Goal: Task Accomplishment & Management: Manage account settings

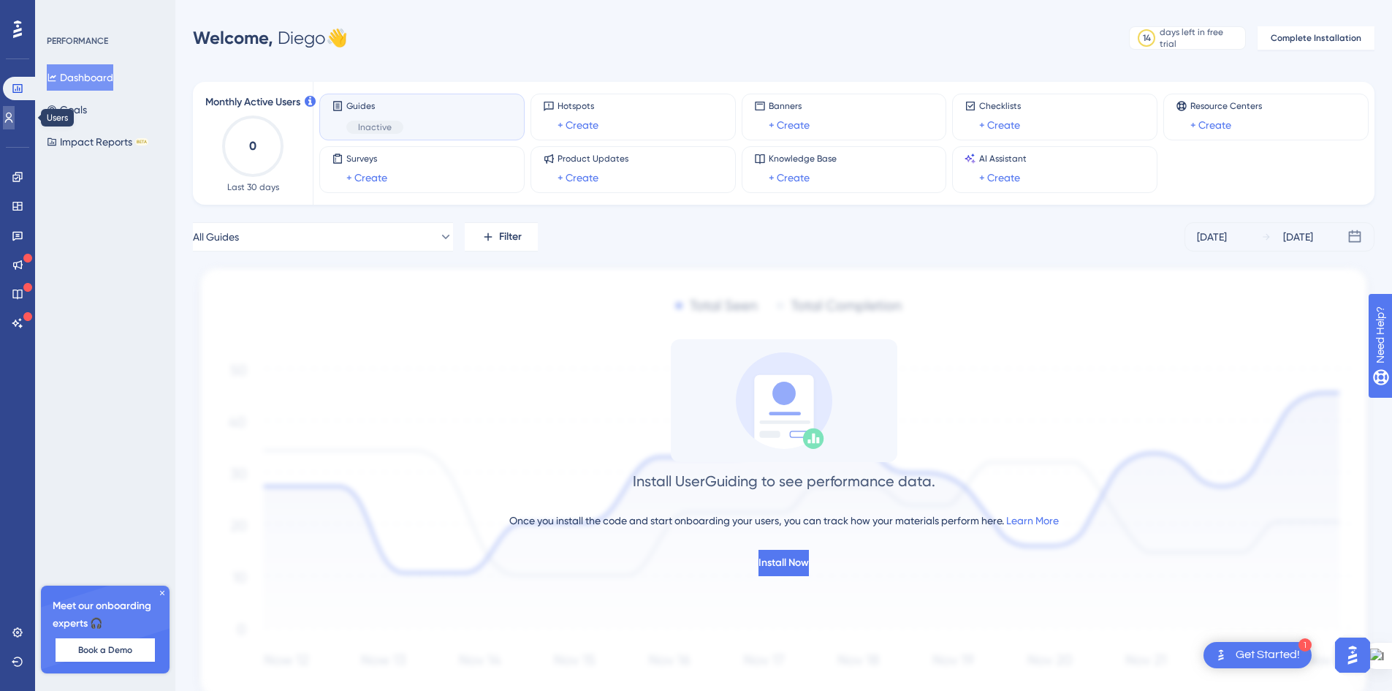
click at [12, 113] on icon at bounding box center [9, 118] width 12 height 12
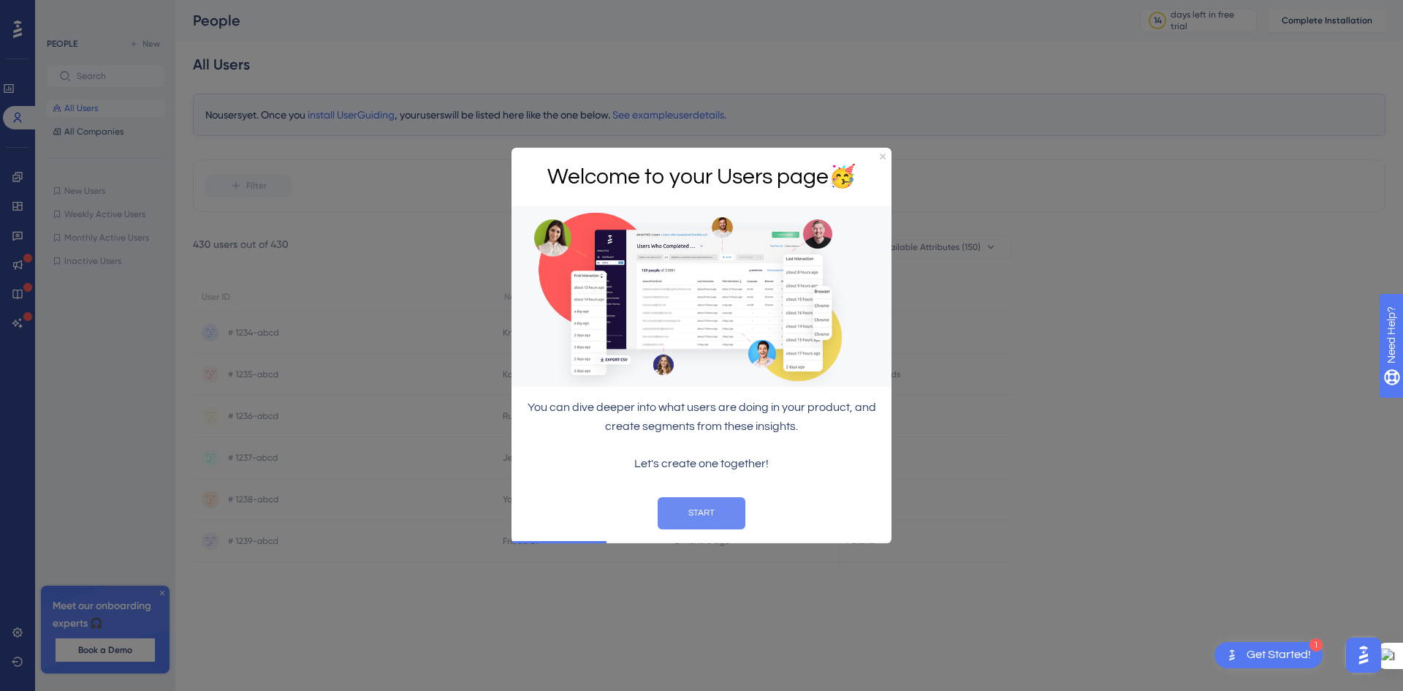
click at [712, 504] on button "START" at bounding box center [702, 512] width 88 height 32
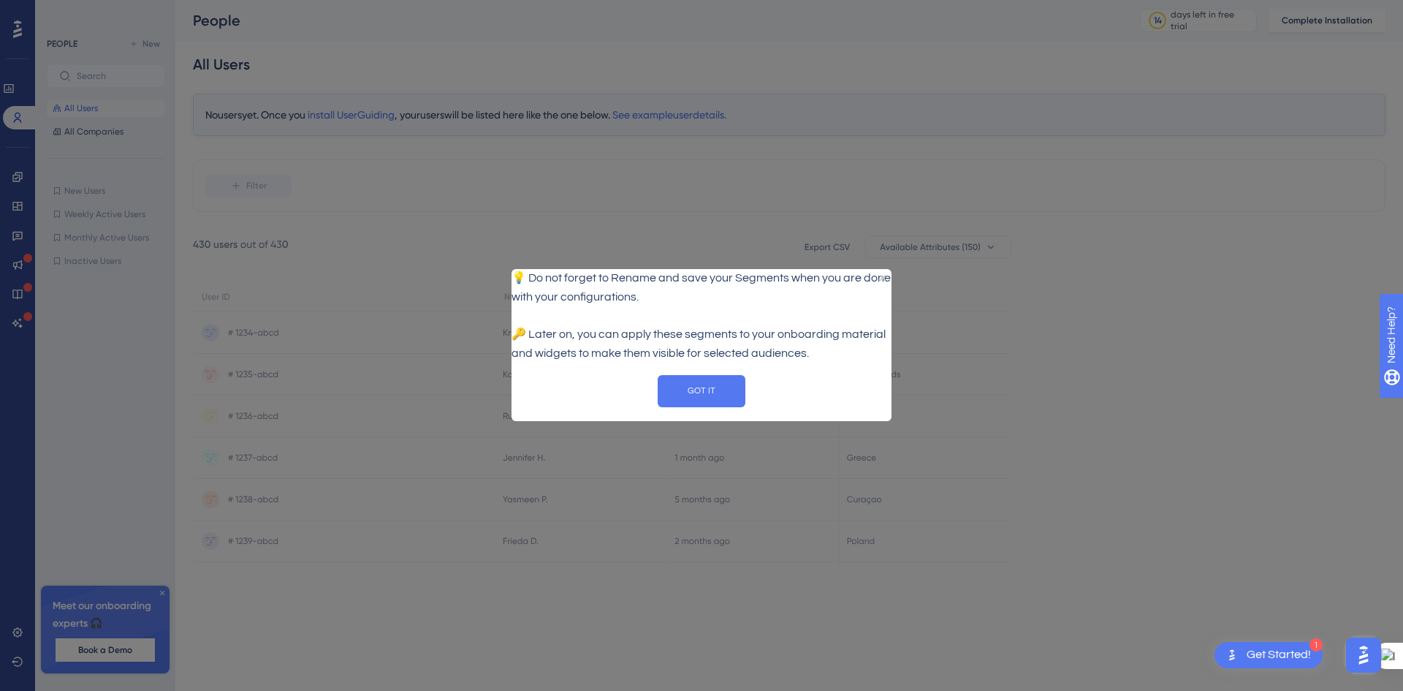
click at [881, 269] on div "💡 Do not forget to Rename and save your Segments when you are done with your co…" at bounding box center [702, 316] width 380 height 94
click at [705, 407] on button "GOT IT" at bounding box center [702, 391] width 88 height 32
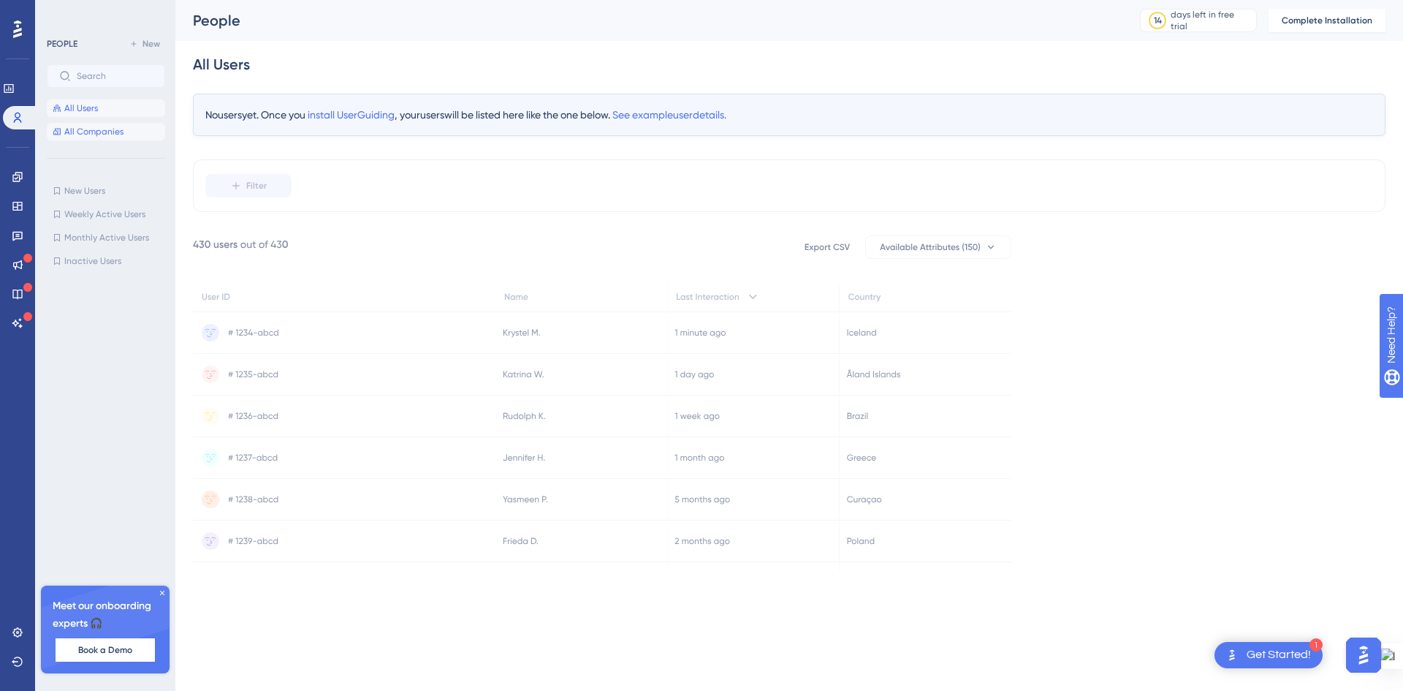
click at [102, 134] on span "All Companies" at bounding box center [93, 132] width 59 height 12
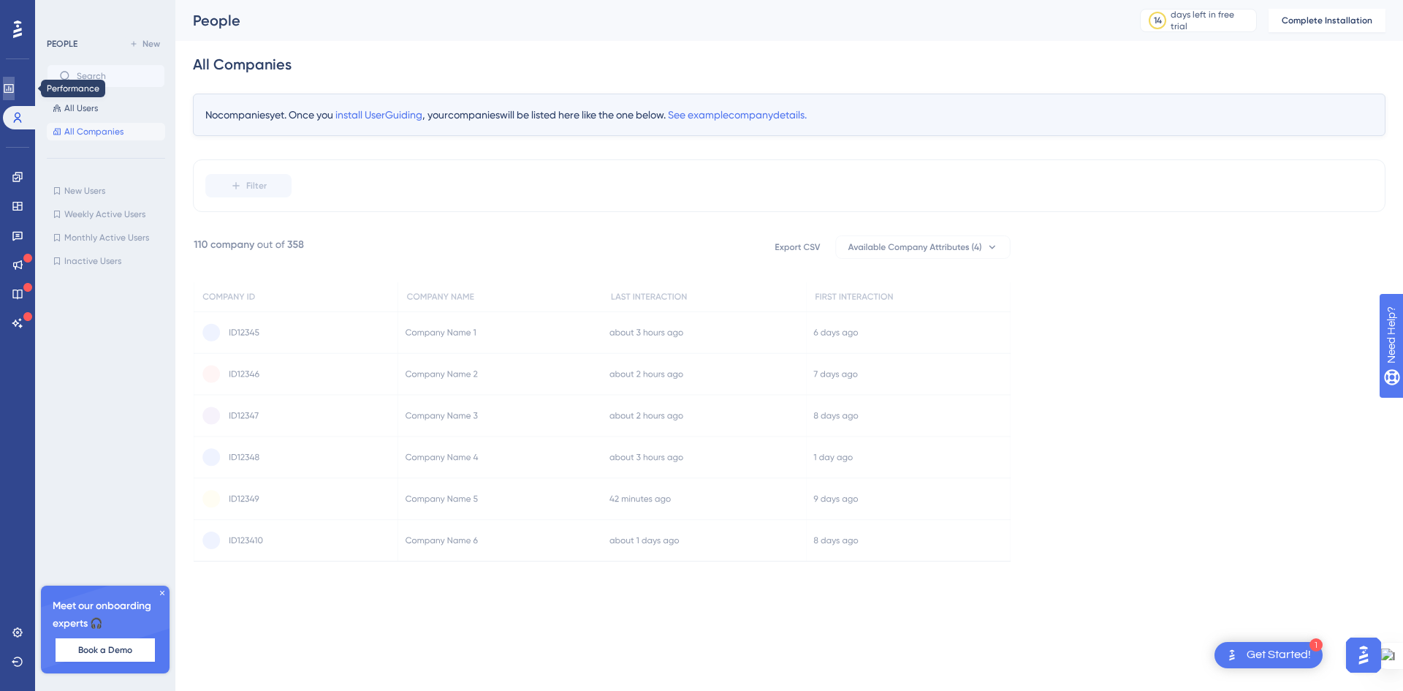
click at [15, 86] on icon at bounding box center [9, 89] width 12 height 12
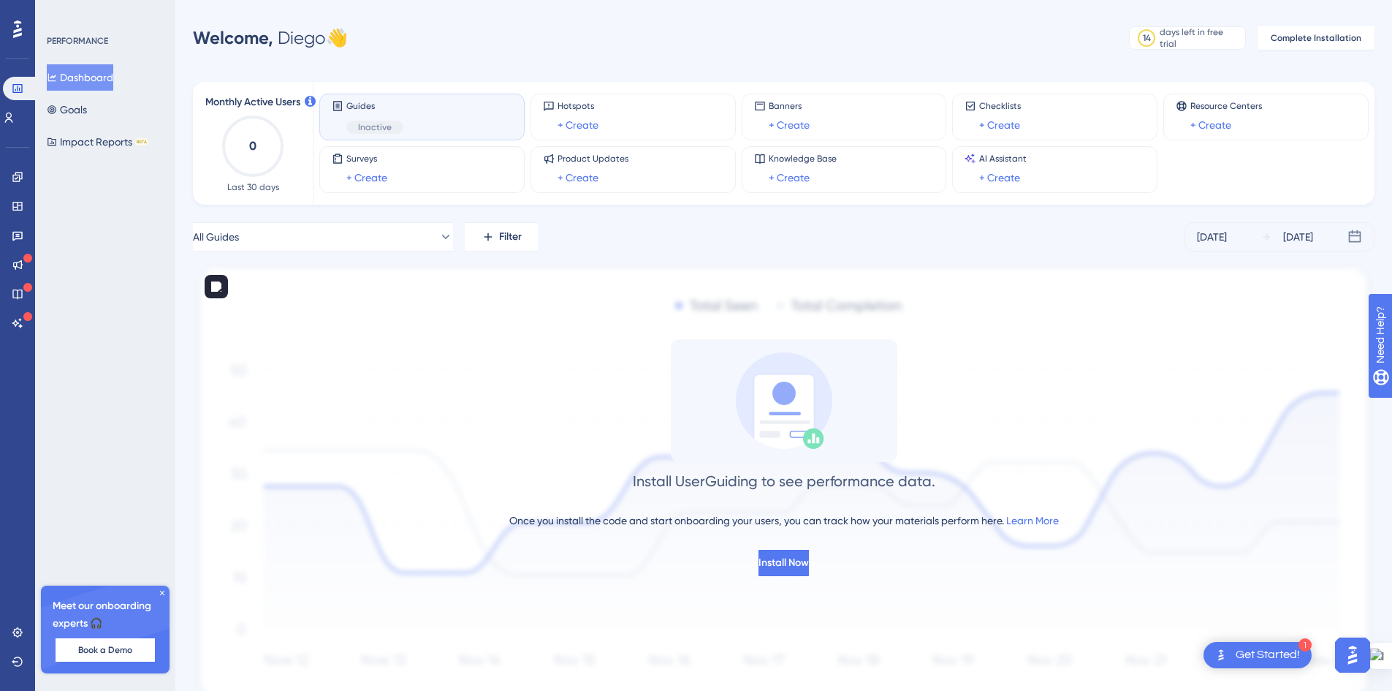
click at [1286, 651] on div "Get Started!" at bounding box center [1268, 655] width 64 height 16
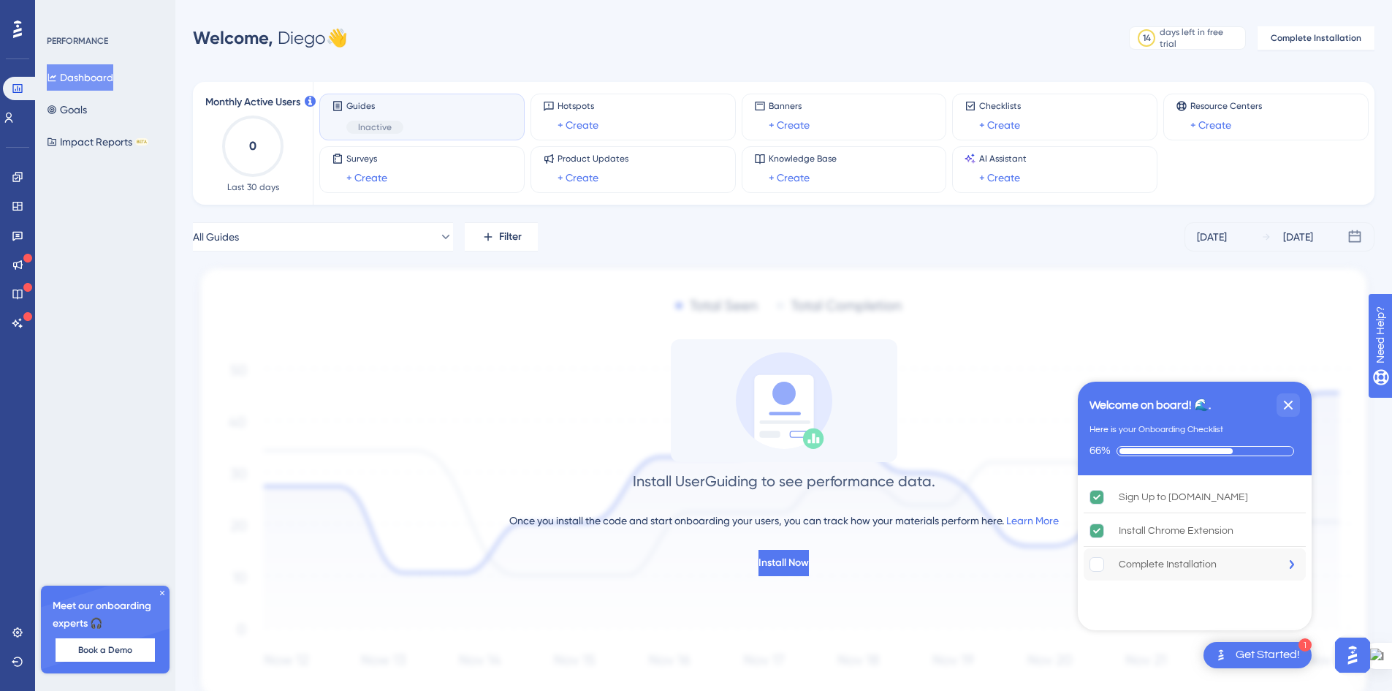
click at [1154, 569] on div "Complete Installation" at bounding box center [1168, 564] width 98 height 18
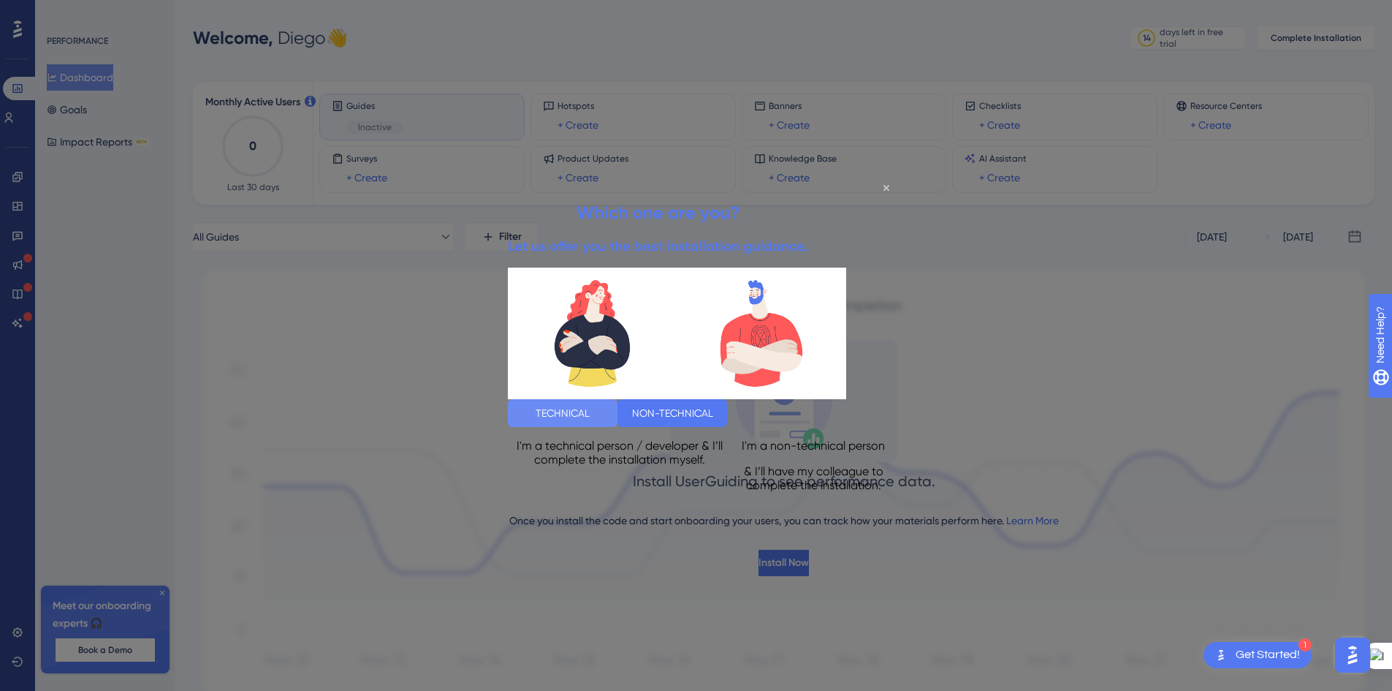
click at [605, 406] on button "TECHNICAL" at bounding box center [563, 413] width 110 height 28
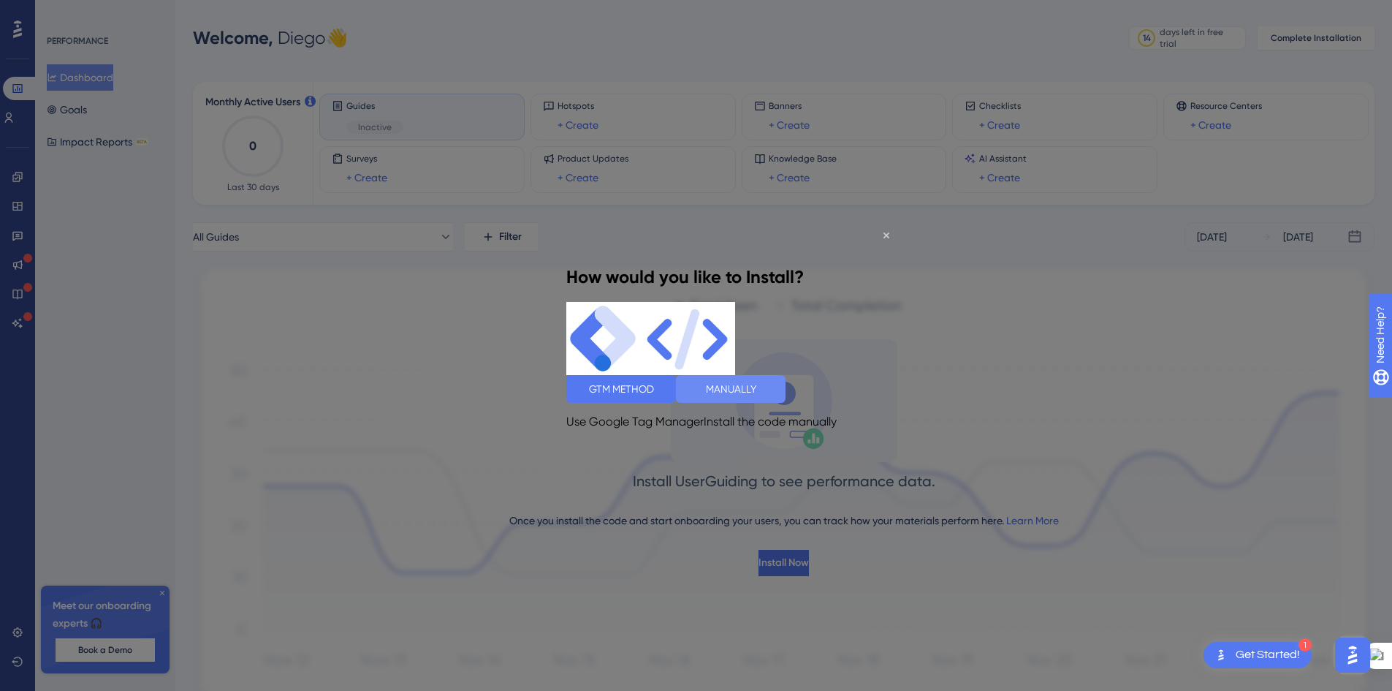
click at [786, 390] on button "MANUALLY" at bounding box center [731, 388] width 110 height 28
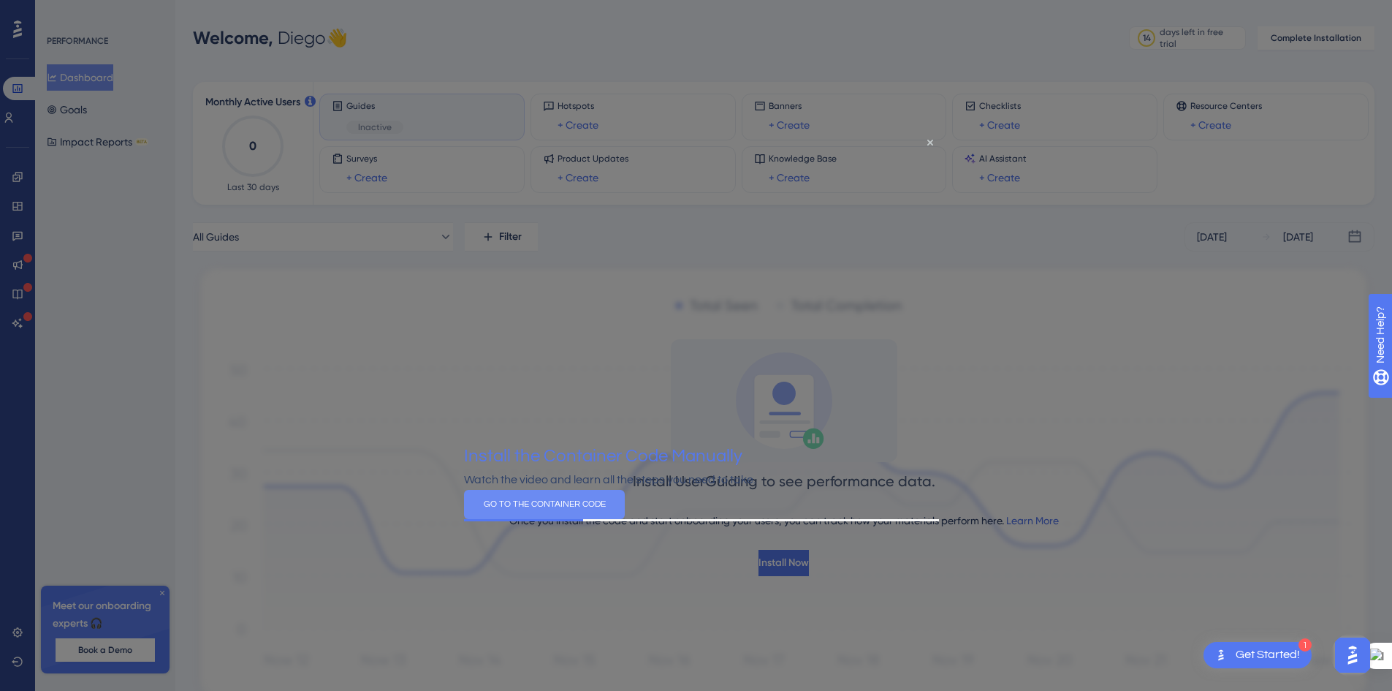
drag, startPoint x: 746, startPoint y: 528, endPoint x: 1210, endPoint y: 662, distance: 483.0
click at [625, 519] on button "GO TO THE CONTAINER CODE" at bounding box center [544, 504] width 161 height 29
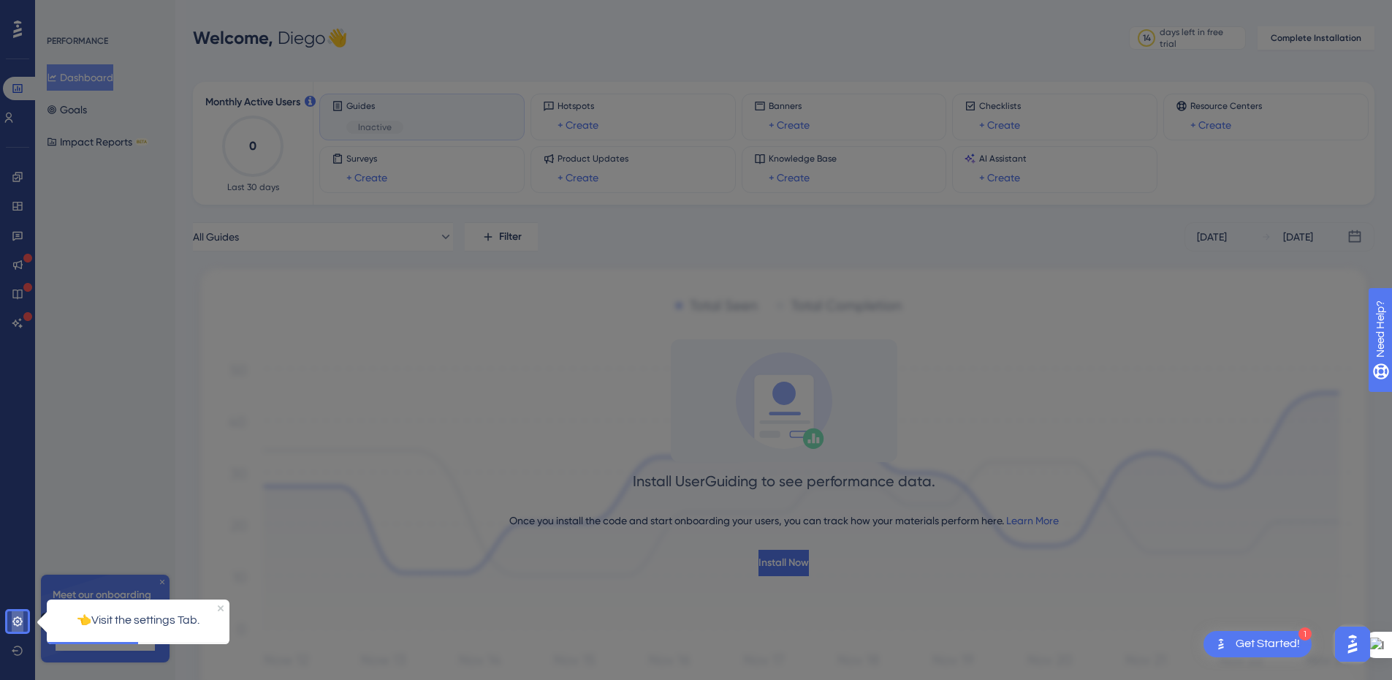
click at [18, 615] on icon at bounding box center [18, 621] width 12 height 12
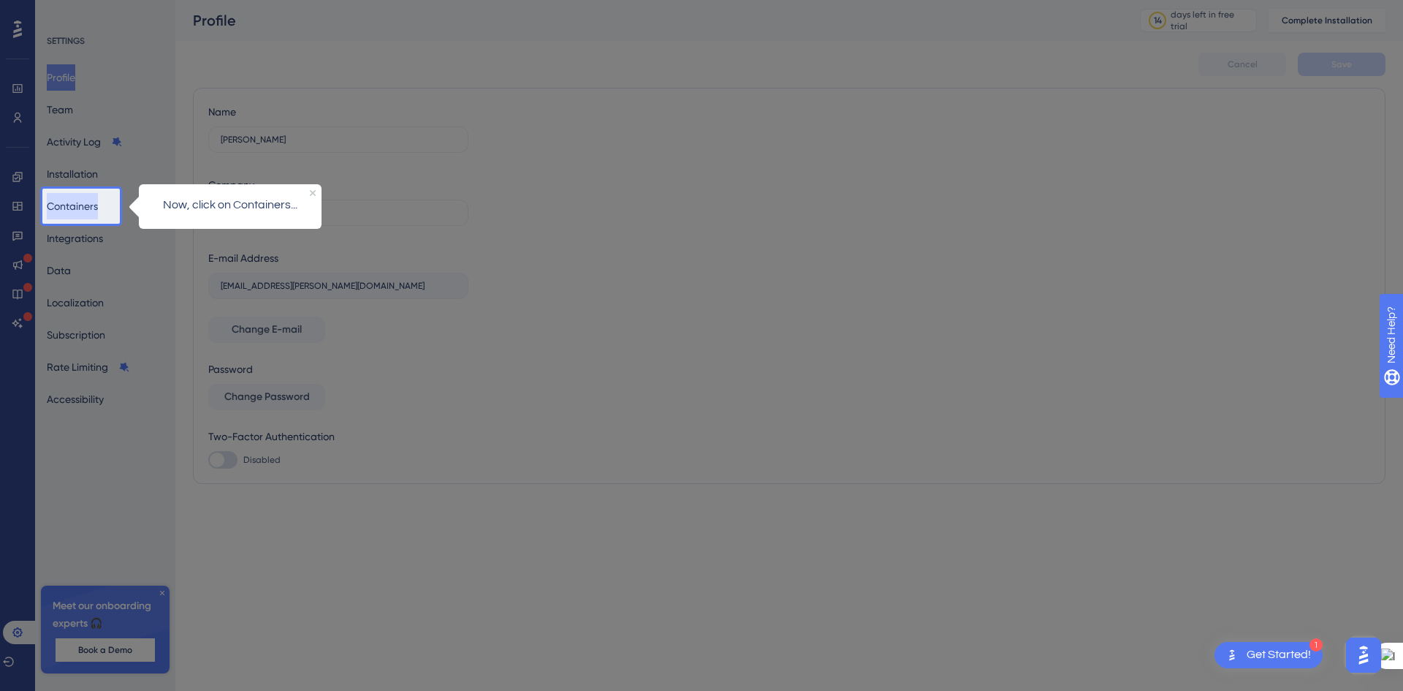
click at [89, 212] on button "Containers" at bounding box center [72, 206] width 51 height 26
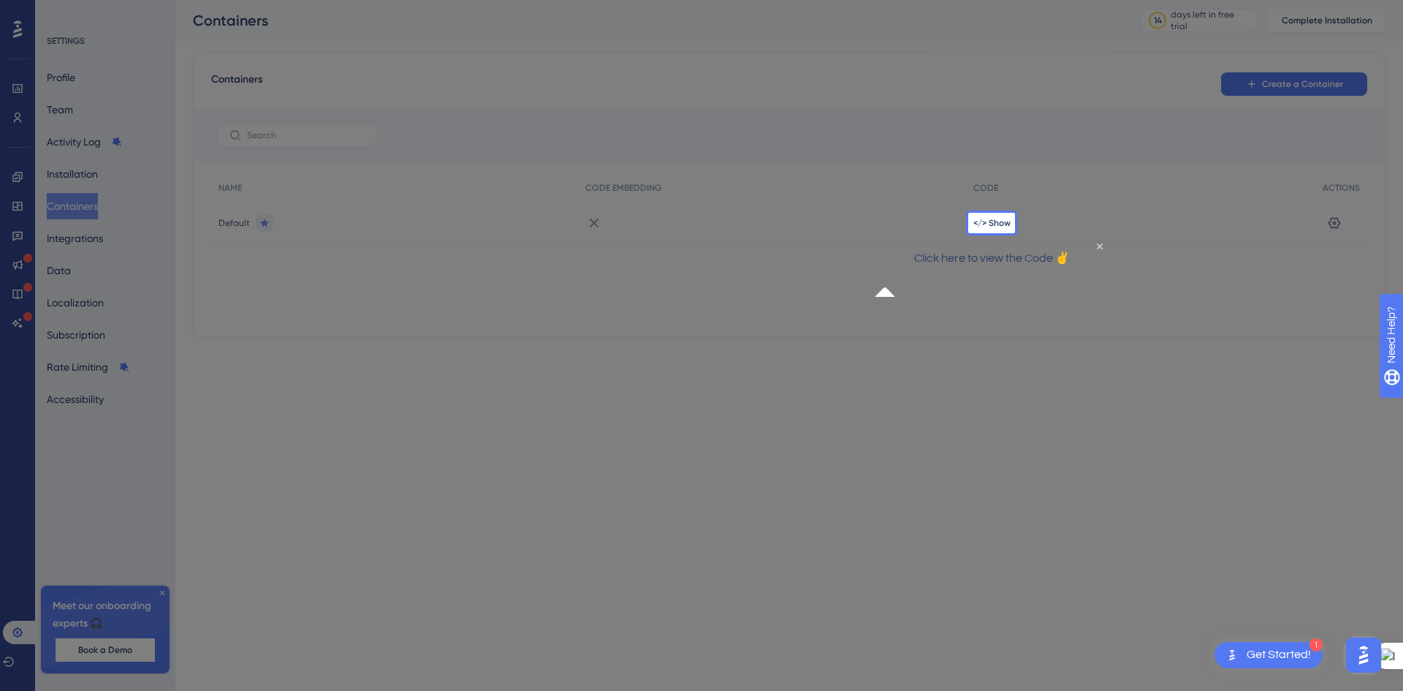
click at [1012, 229] on div "</> Show" at bounding box center [1140, 222] width 349 height 41
click at [1009, 224] on span "</> Show" at bounding box center [992, 223] width 37 height 12
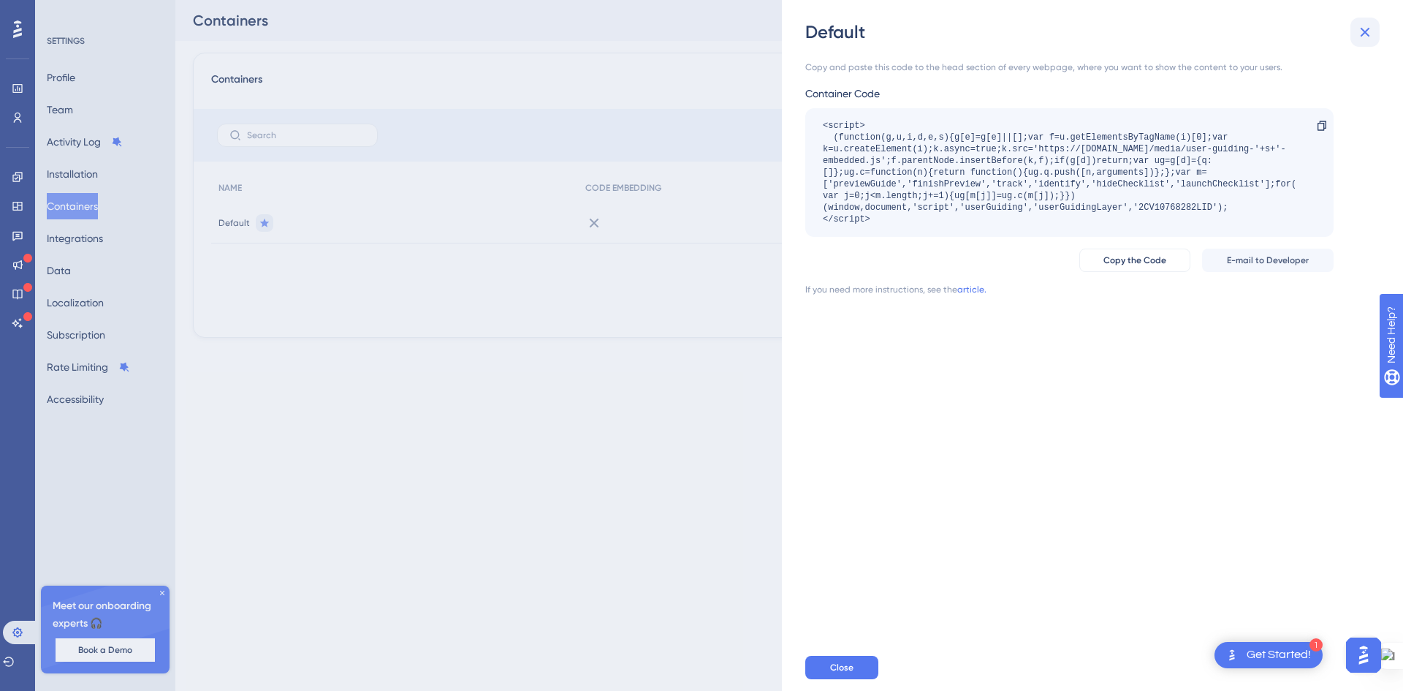
click at [1365, 27] on icon at bounding box center [1366, 32] width 18 height 18
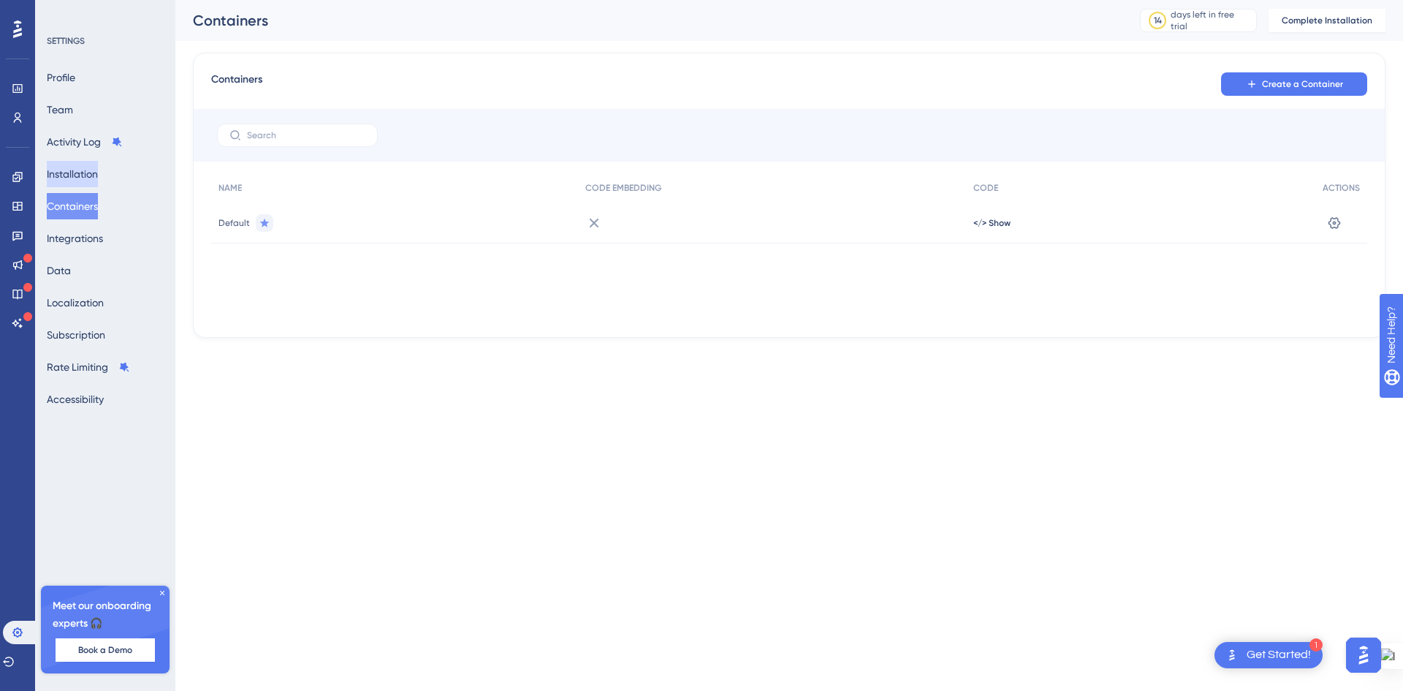
click at [86, 178] on button "Installation" at bounding box center [72, 174] width 51 height 26
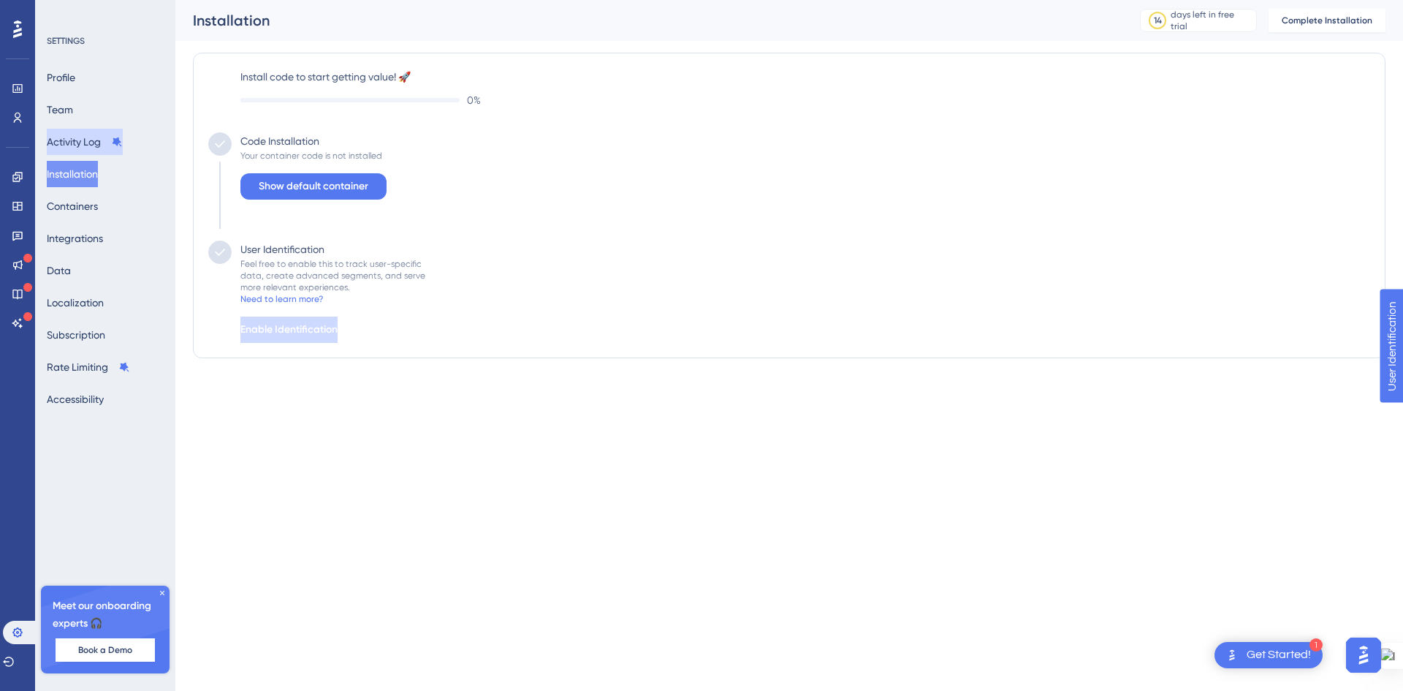
click at [91, 143] on button "Activity Log" at bounding box center [85, 142] width 76 height 26
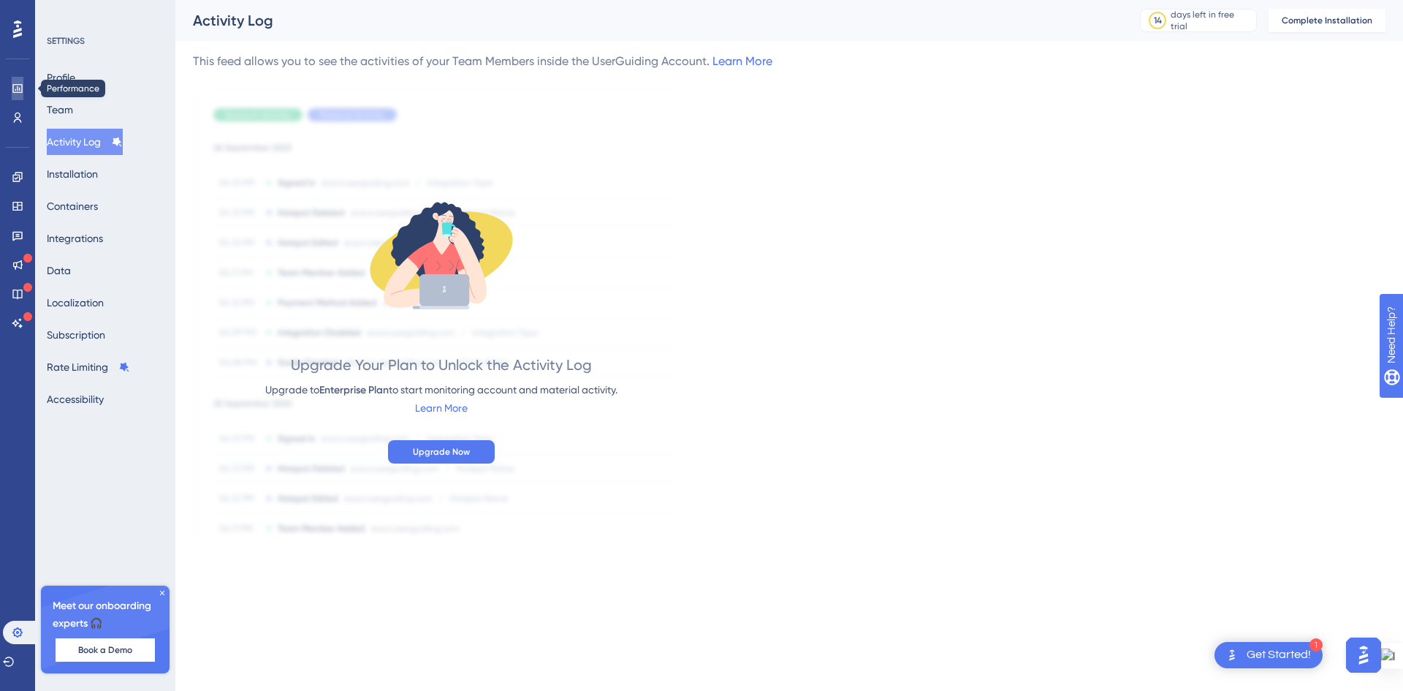
click at [15, 93] on icon at bounding box center [17, 88] width 10 height 9
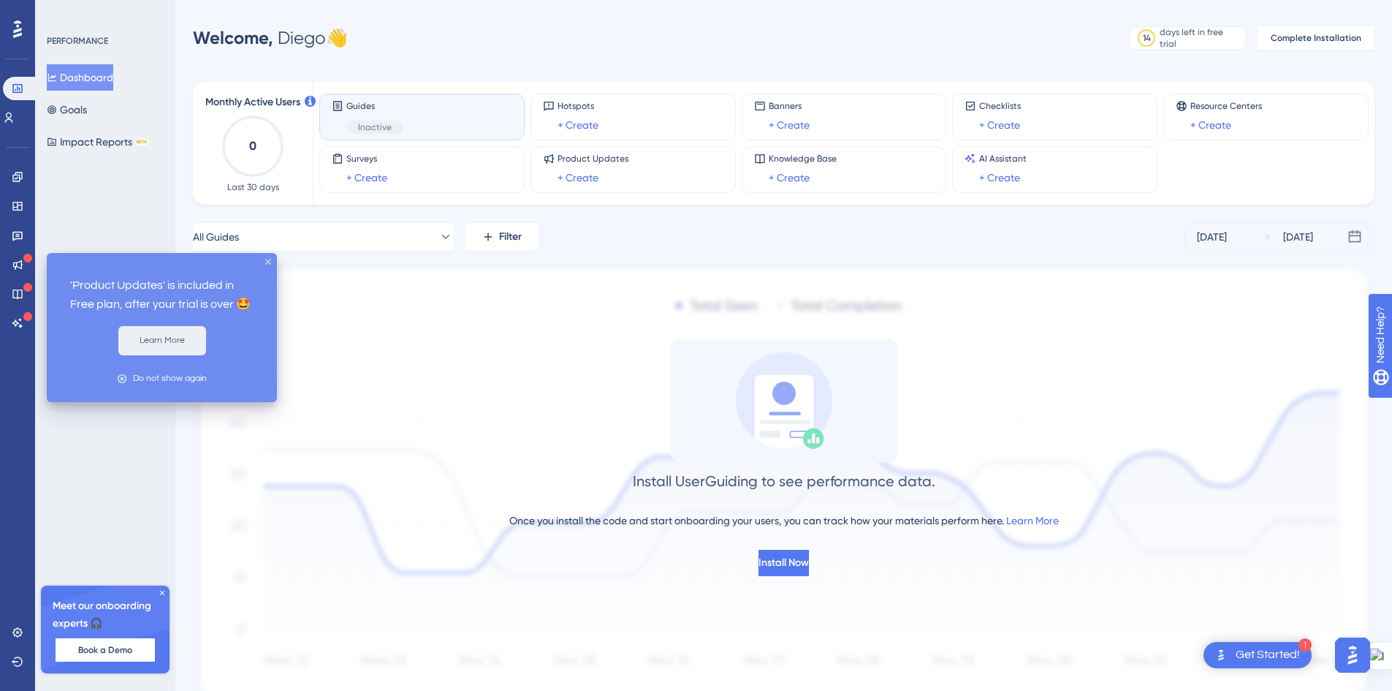
click at [155, 346] on button "Learn More" at bounding box center [162, 340] width 88 height 29
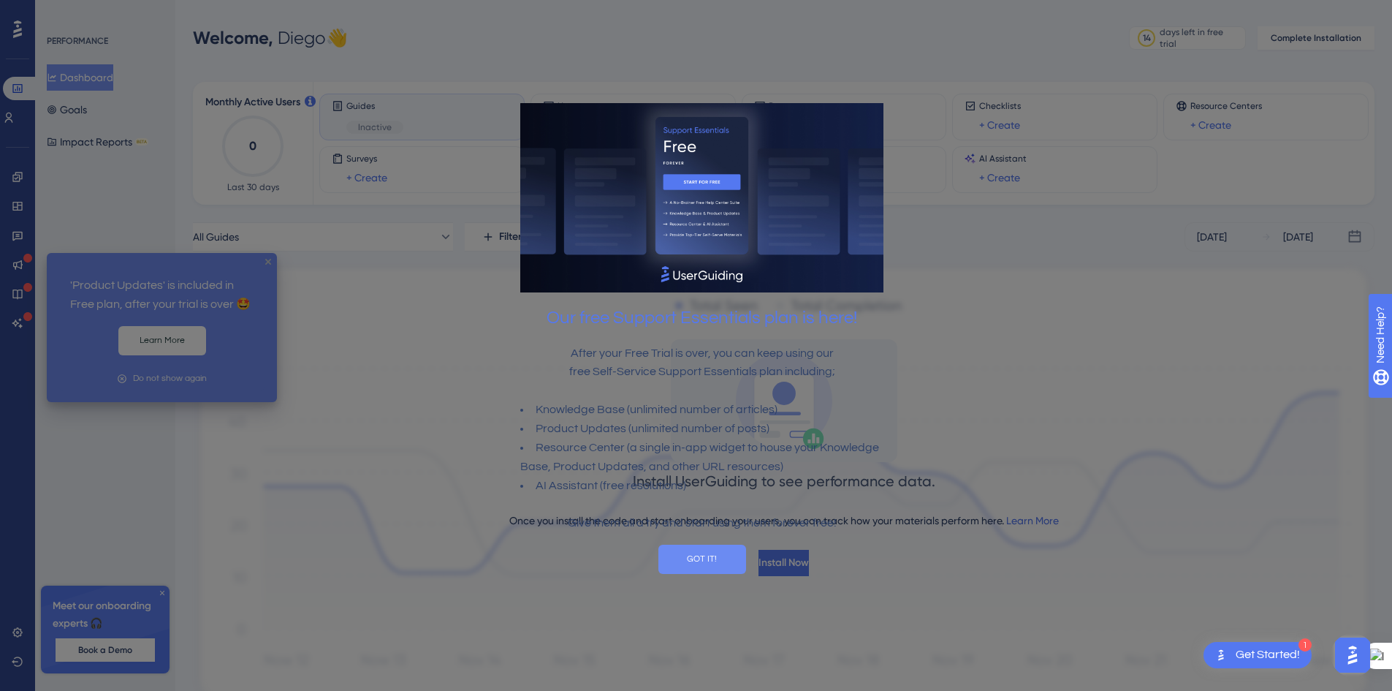
click at [724, 567] on button "GOT IT!" at bounding box center [702, 559] width 88 height 29
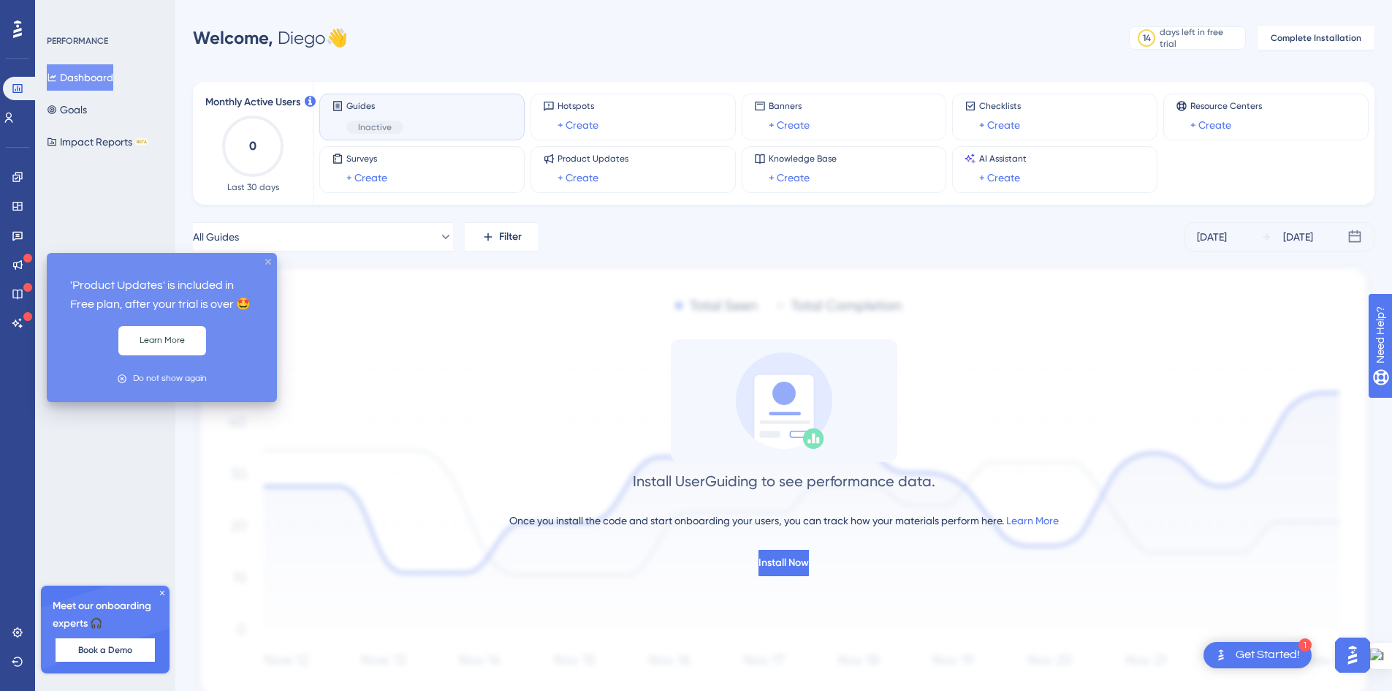
click at [266, 262] on icon "close tooltip" at bounding box center [268, 262] width 6 height 6
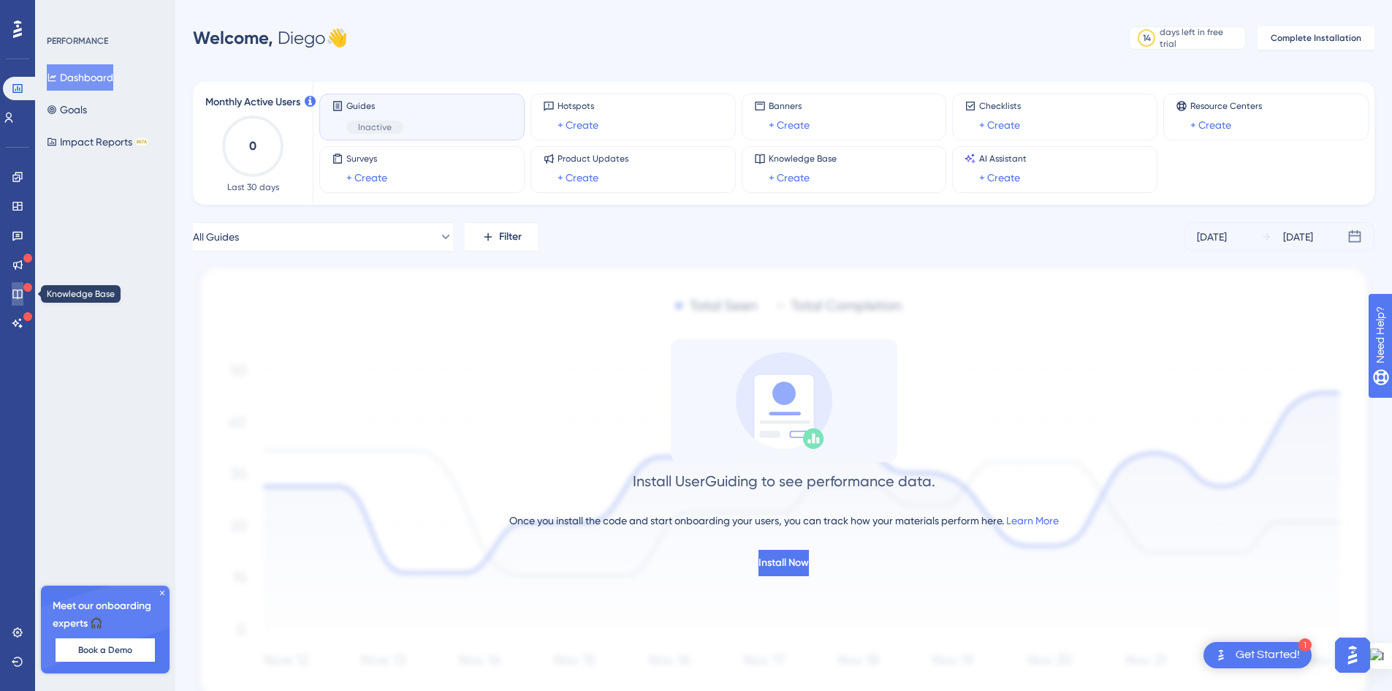
click at [23, 296] on link at bounding box center [18, 293] width 12 height 23
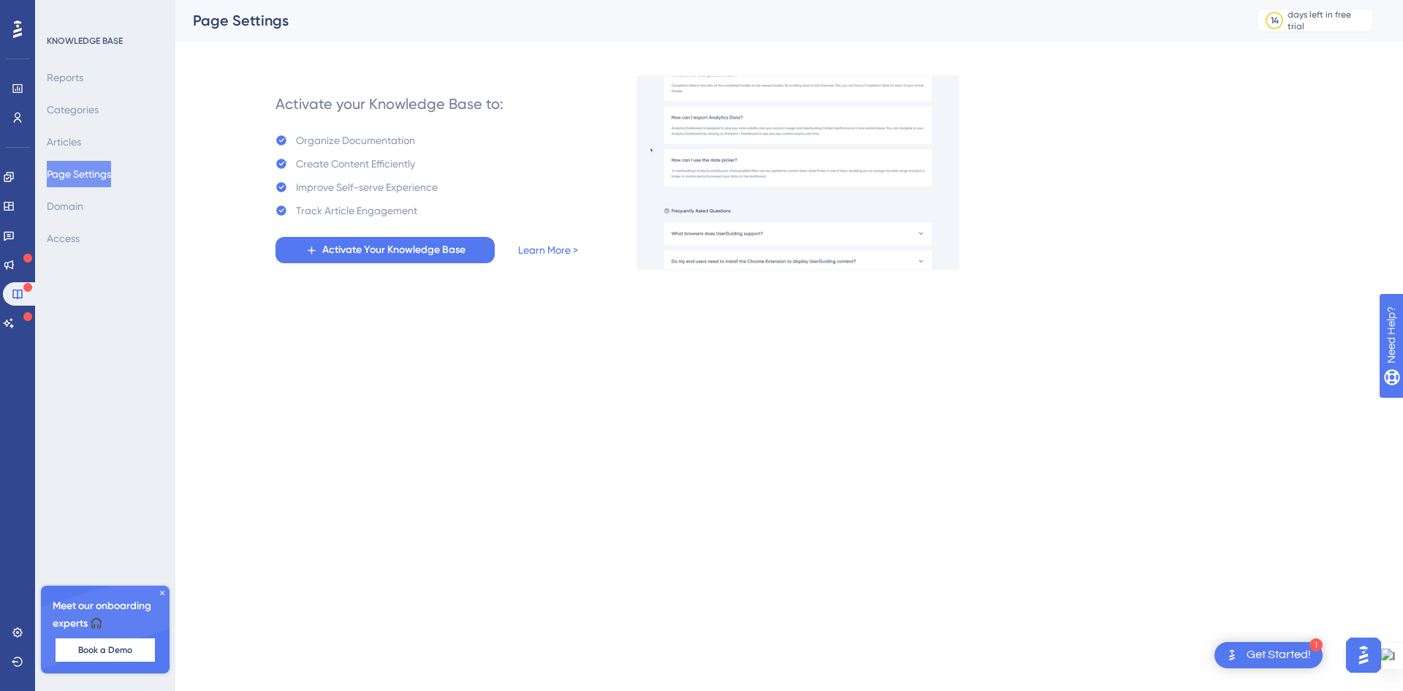
click at [462, 139] on div "Activate your Knowledge Base to: Organize Documentation Create Content Efficien…" at bounding box center [427, 172] width 303 height 181
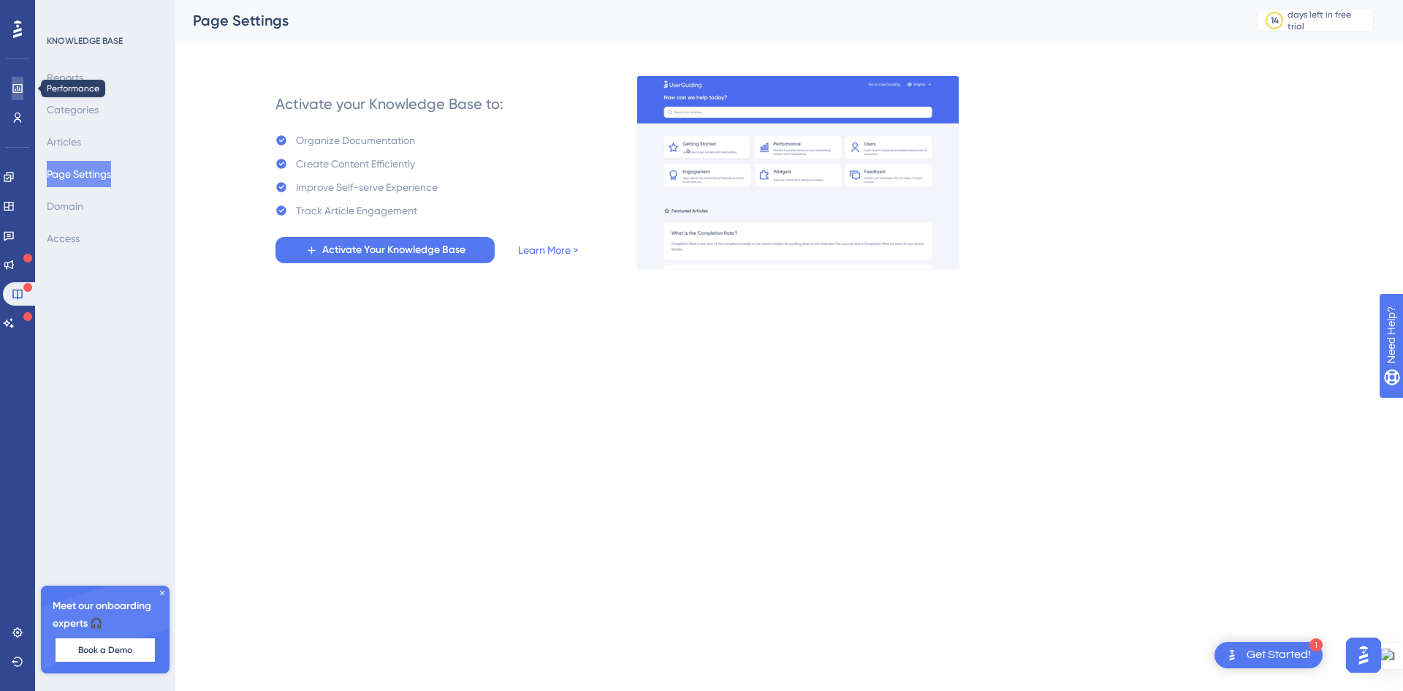
click at [15, 87] on icon at bounding box center [18, 89] width 12 height 12
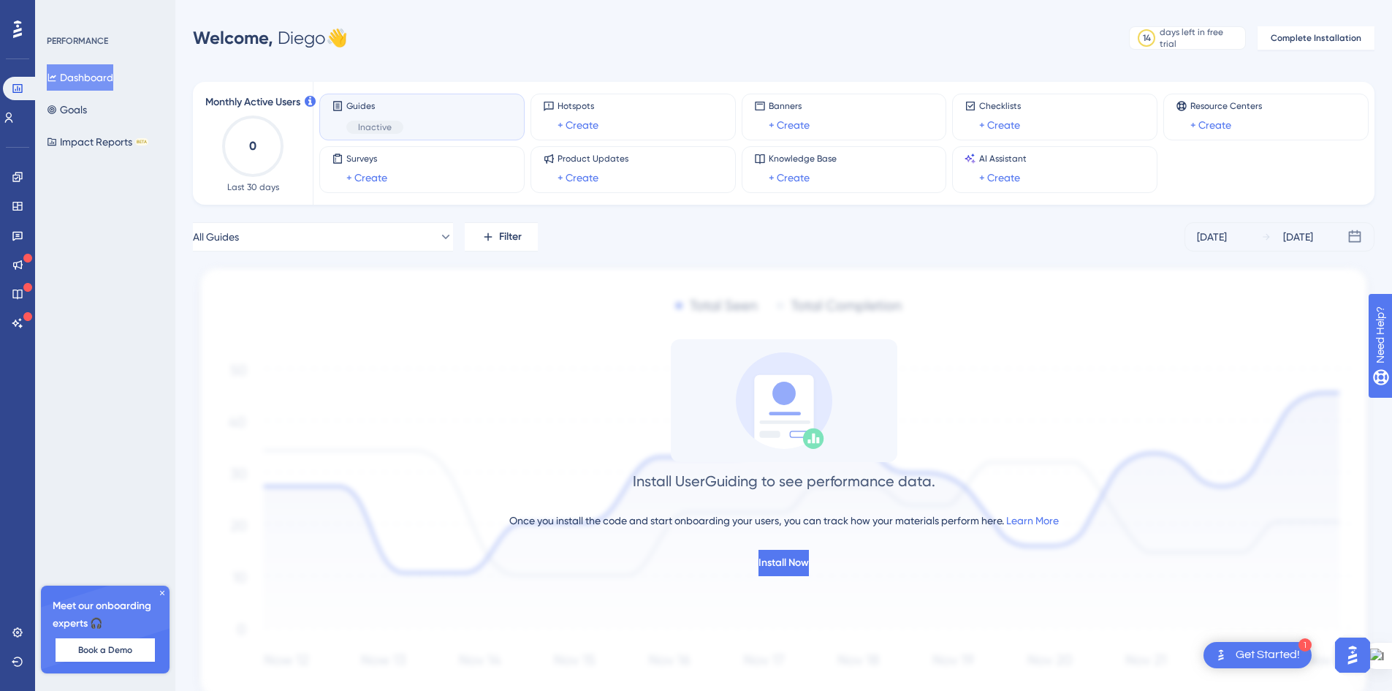
drag, startPoint x: 305, startPoint y: 34, endPoint x: 243, endPoint y: 35, distance: 61.4
click at [304, 34] on div "Welcome, Diego 👋" at bounding box center [270, 37] width 155 height 23
click at [251, 36] on span "Welcome," at bounding box center [233, 37] width 80 height 21
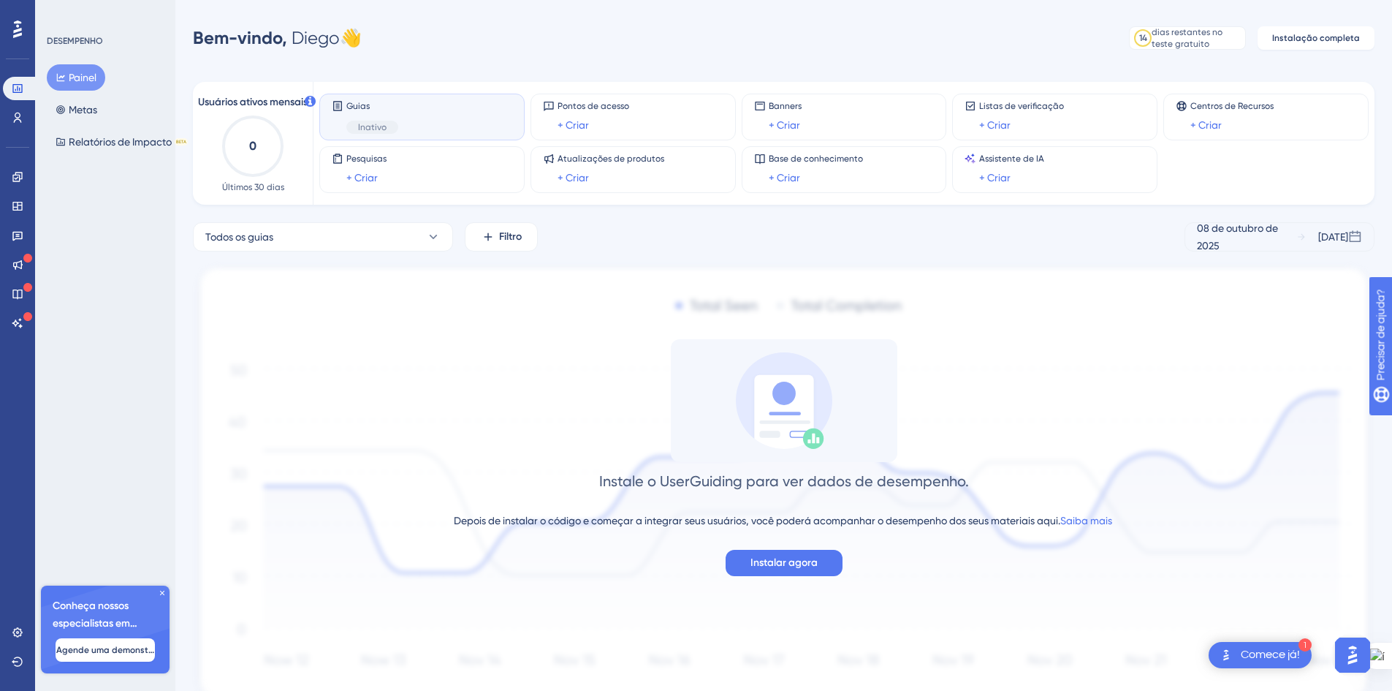
click at [813, 64] on div "Desempenho Usuários Noivado Widgets Opinião Atualizações de produtos Base de co…" at bounding box center [783, 376] width 1217 height 707
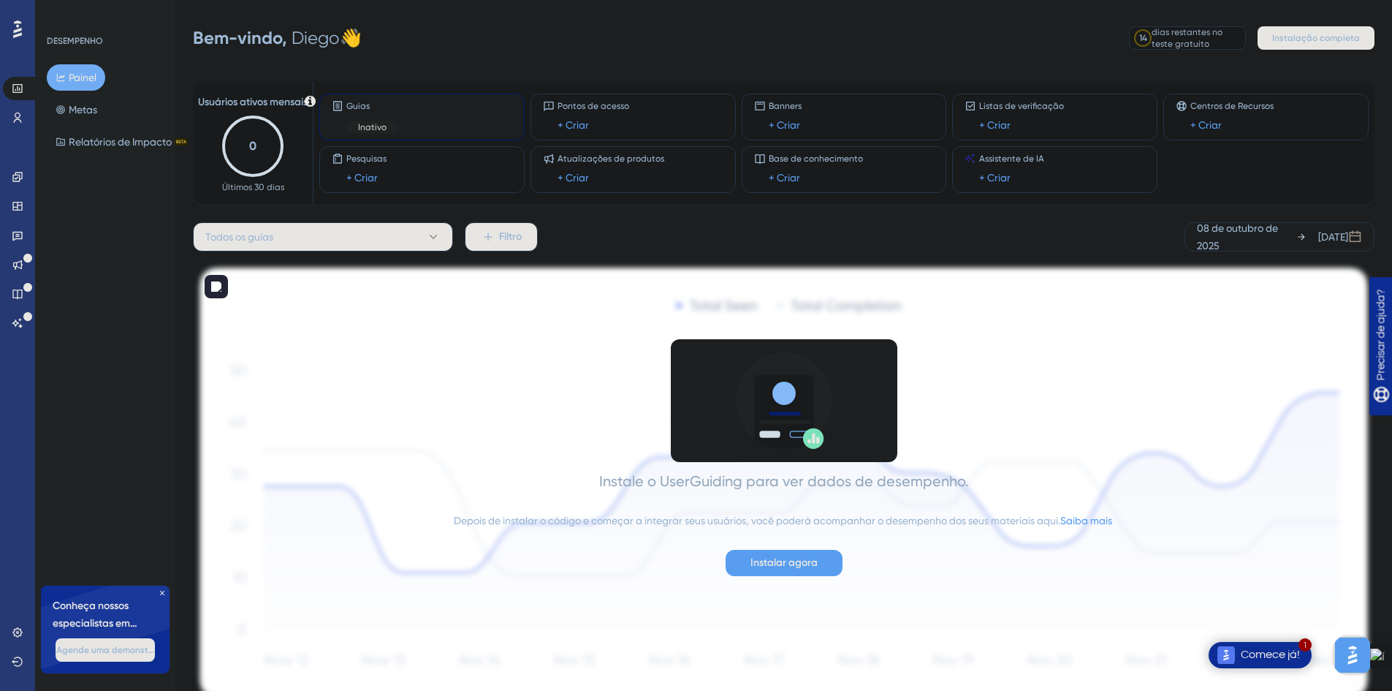
click at [1089, 382] on div "Instale o UserGuiding para ver dados de desempenho. Depois de instalar o código…" at bounding box center [784, 457] width 1182 height 237
click at [23, 115] on icon at bounding box center [18, 118] width 12 height 12
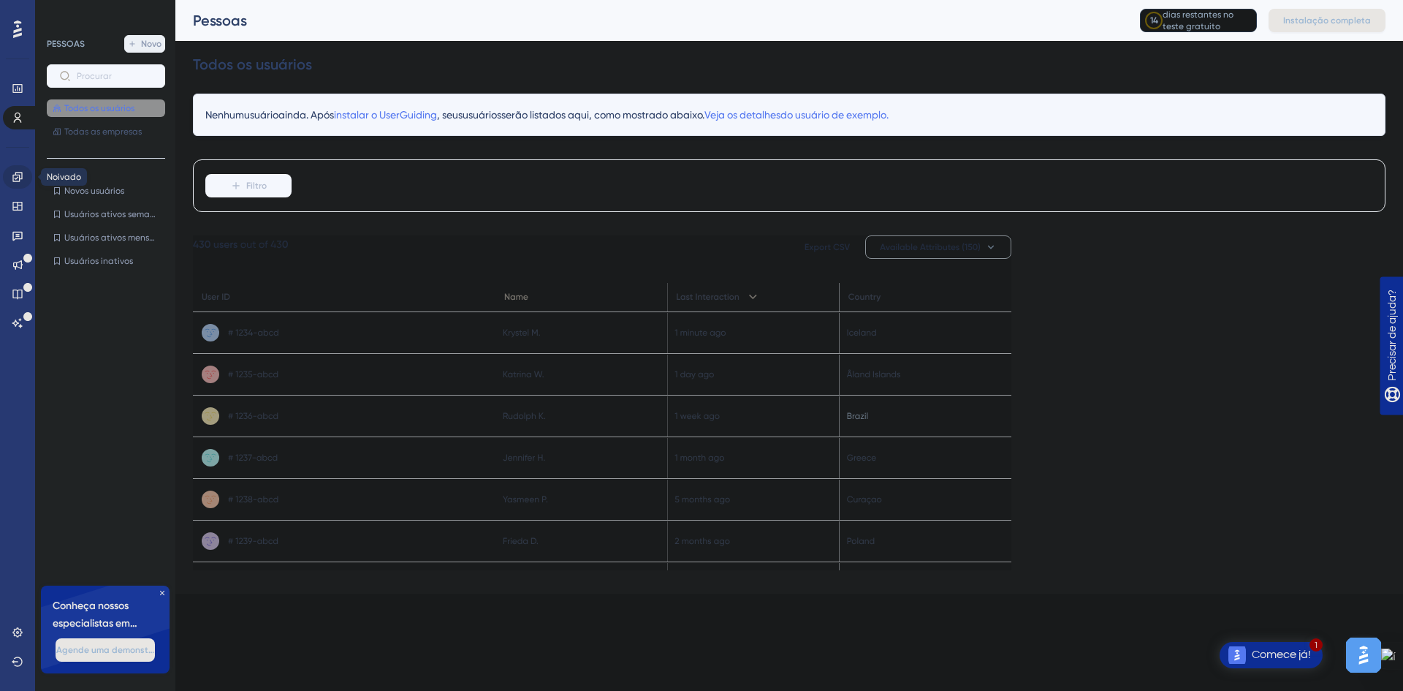
click at [20, 172] on icon at bounding box center [17, 177] width 10 height 10
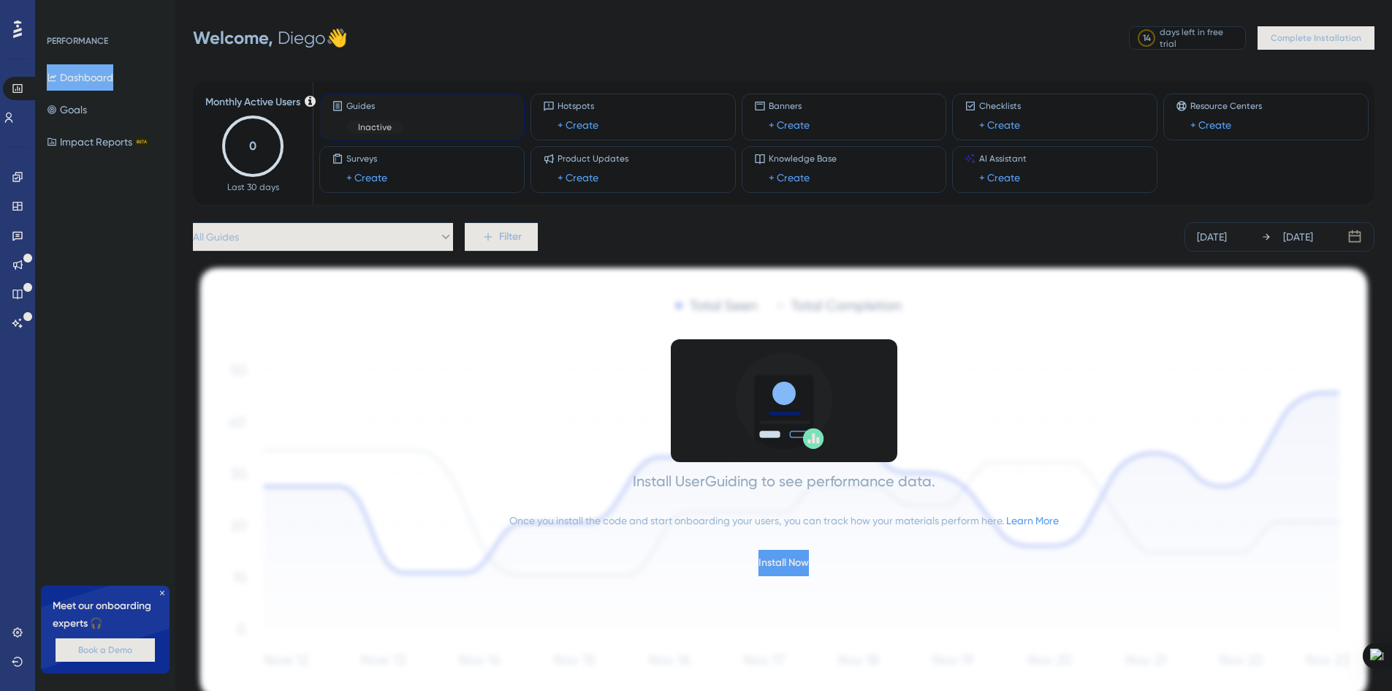
click at [250, 160] on icon "0" at bounding box center [253, 146] width 64 height 64
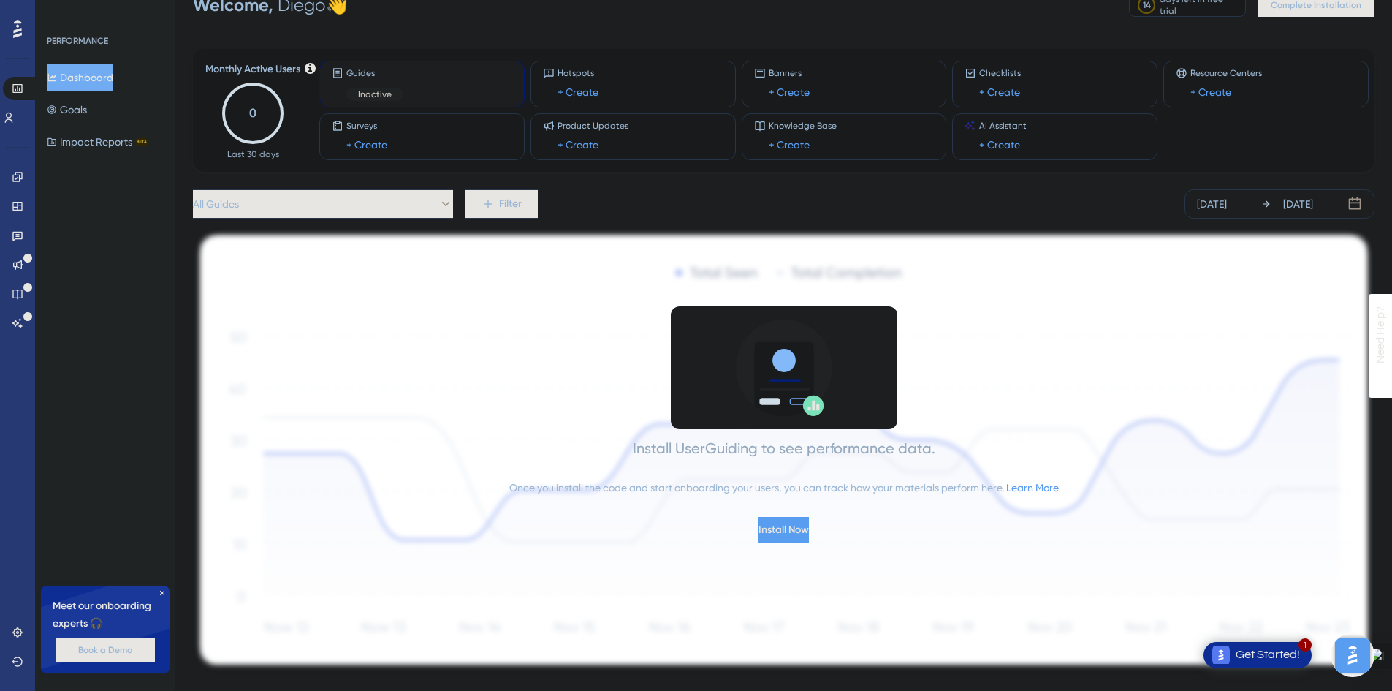
scroll to position [63, 0]
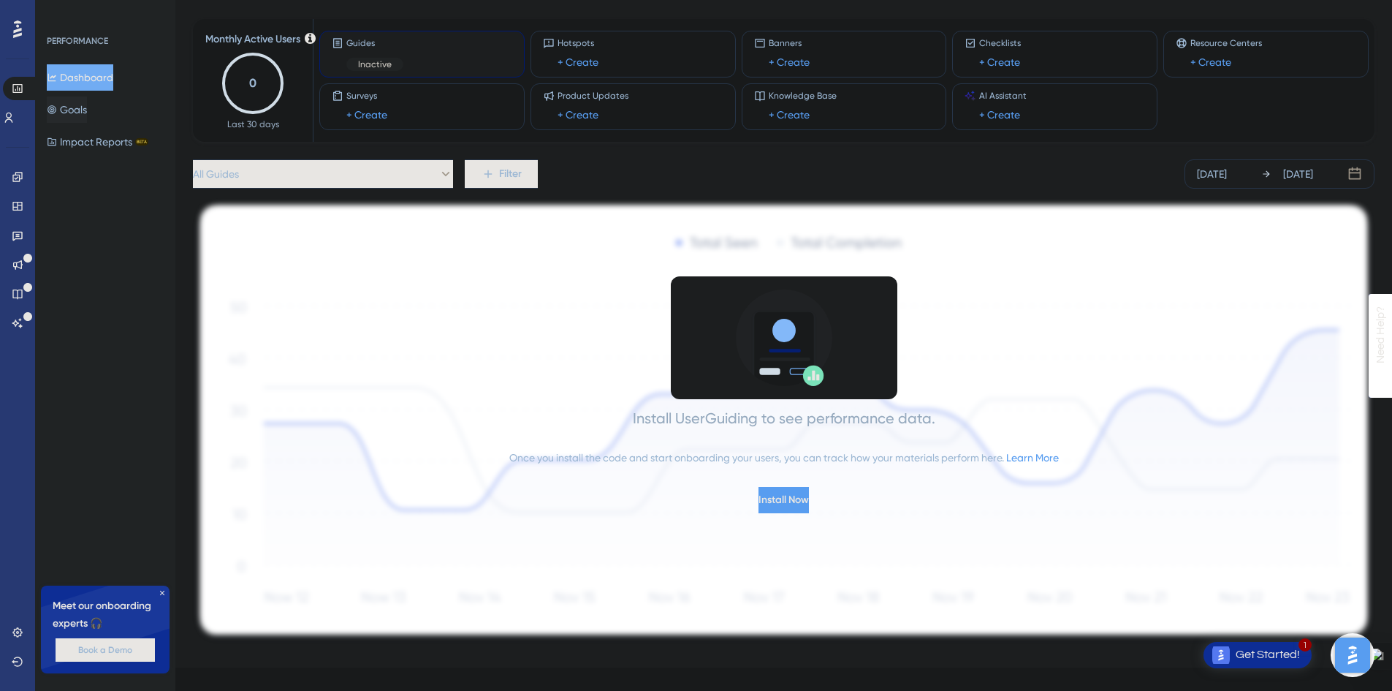
click at [77, 110] on button "Goals" at bounding box center [67, 109] width 40 height 26
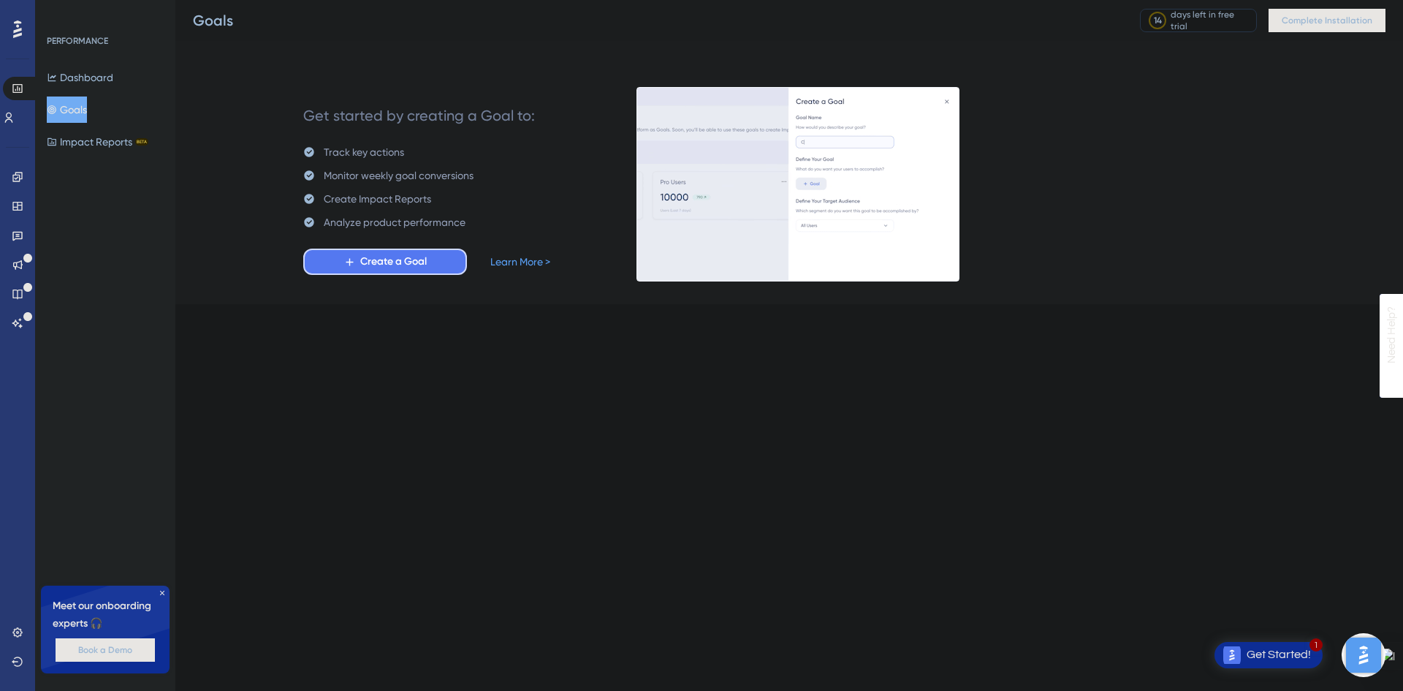
click at [418, 260] on span "Create a Goal" at bounding box center [393, 262] width 67 height 18
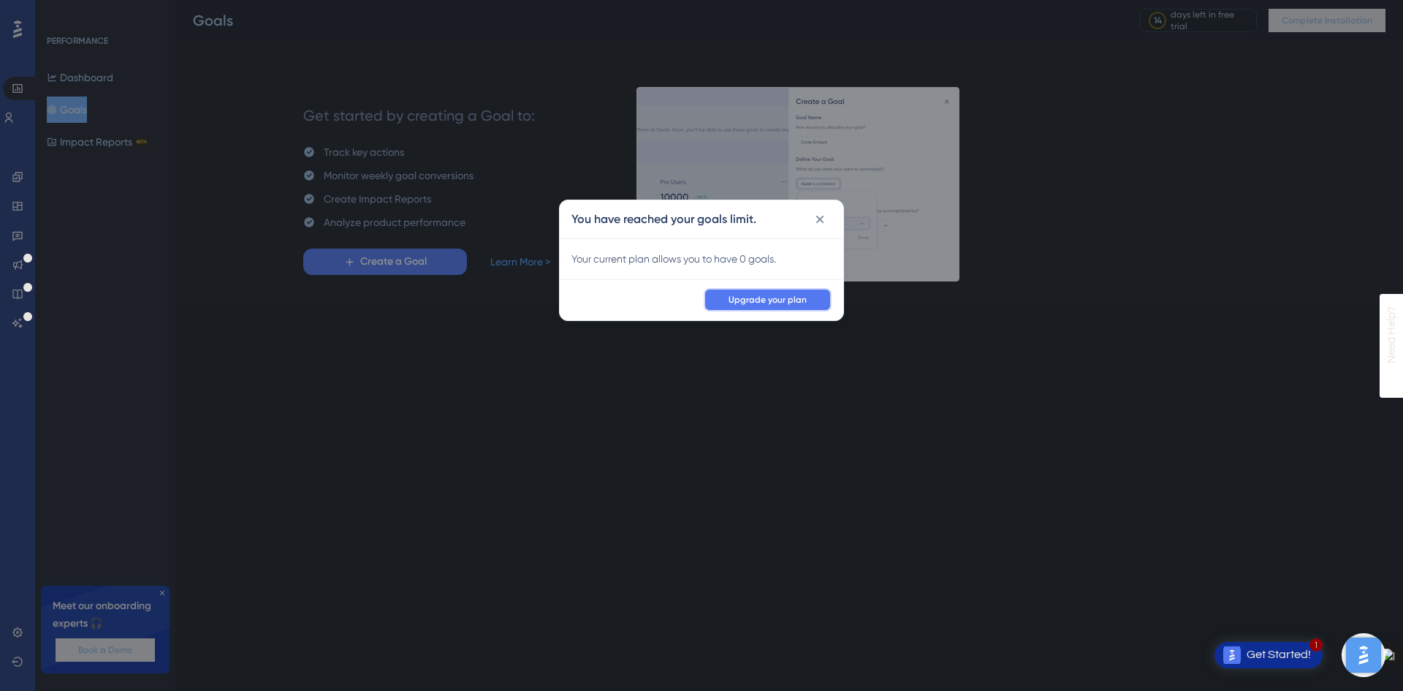
click at [779, 300] on span "Upgrade your plan" at bounding box center [768, 300] width 78 height 12
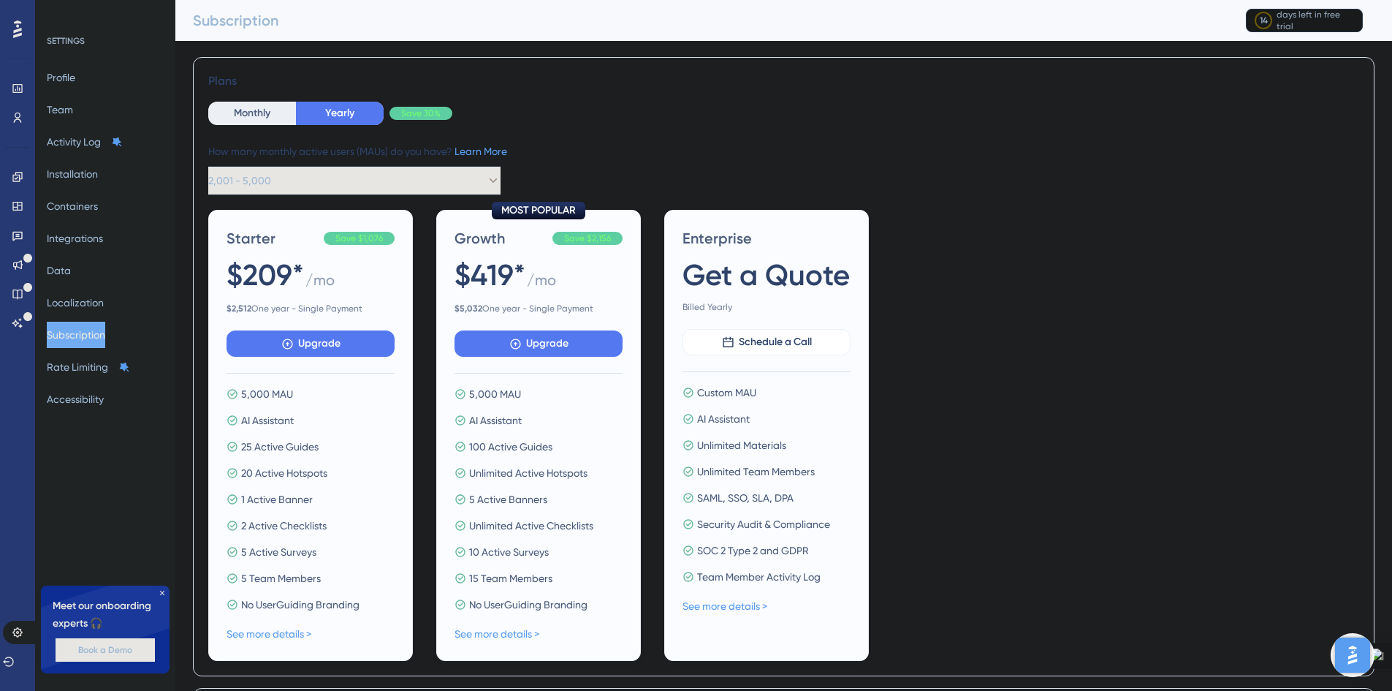
scroll to position [73, 0]
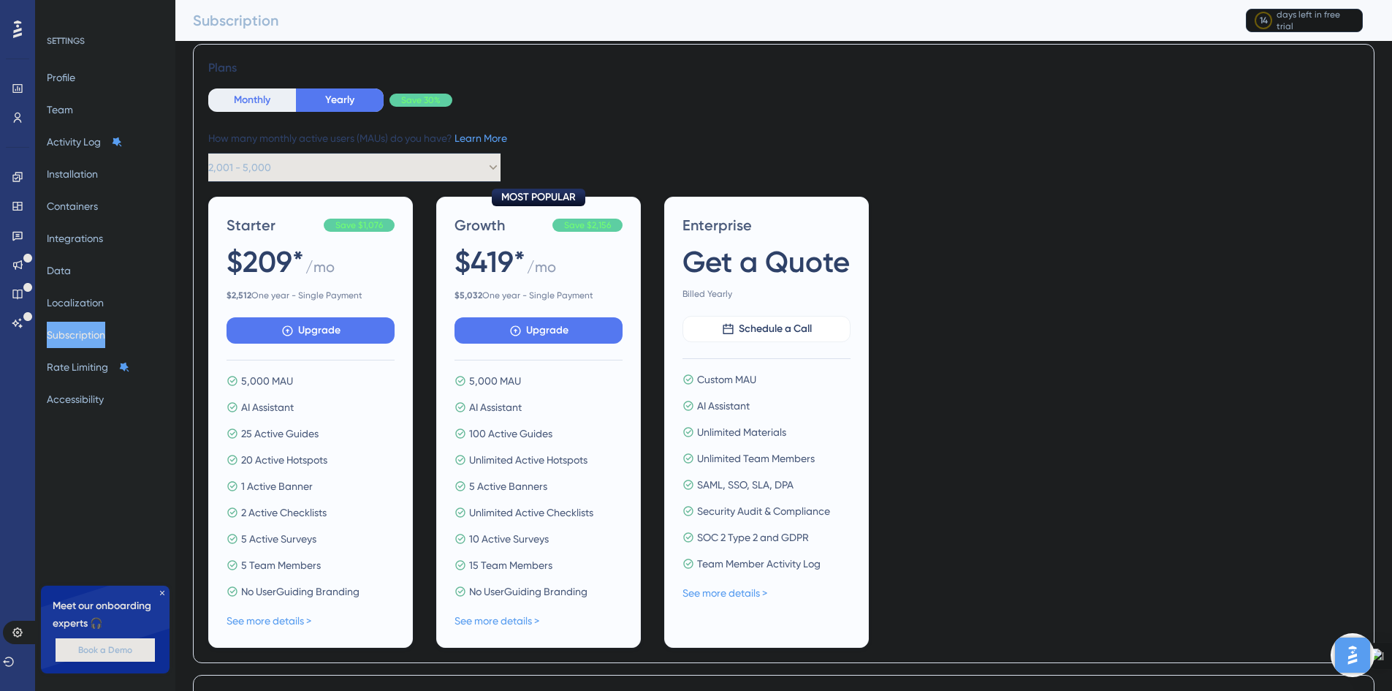
click at [245, 97] on button "Monthly" at bounding box center [252, 99] width 88 height 23
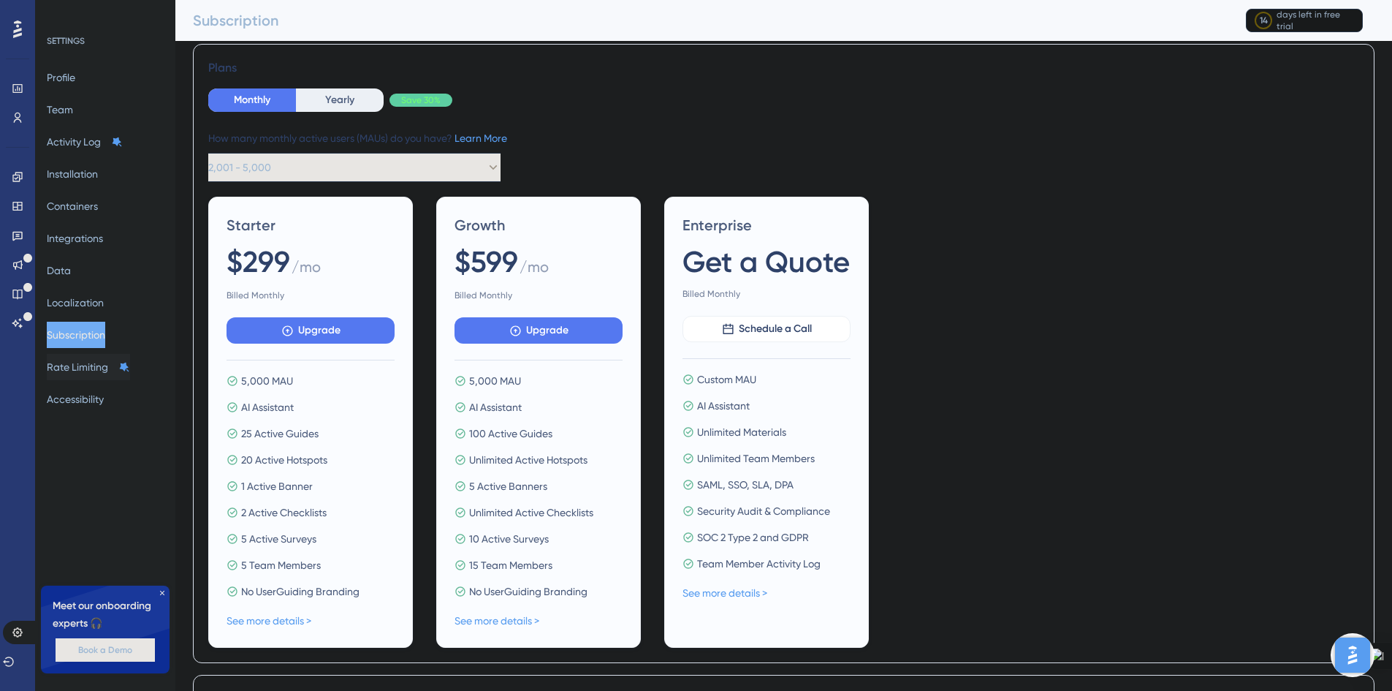
click at [86, 365] on button "Rate Limiting" at bounding box center [88, 367] width 83 height 26
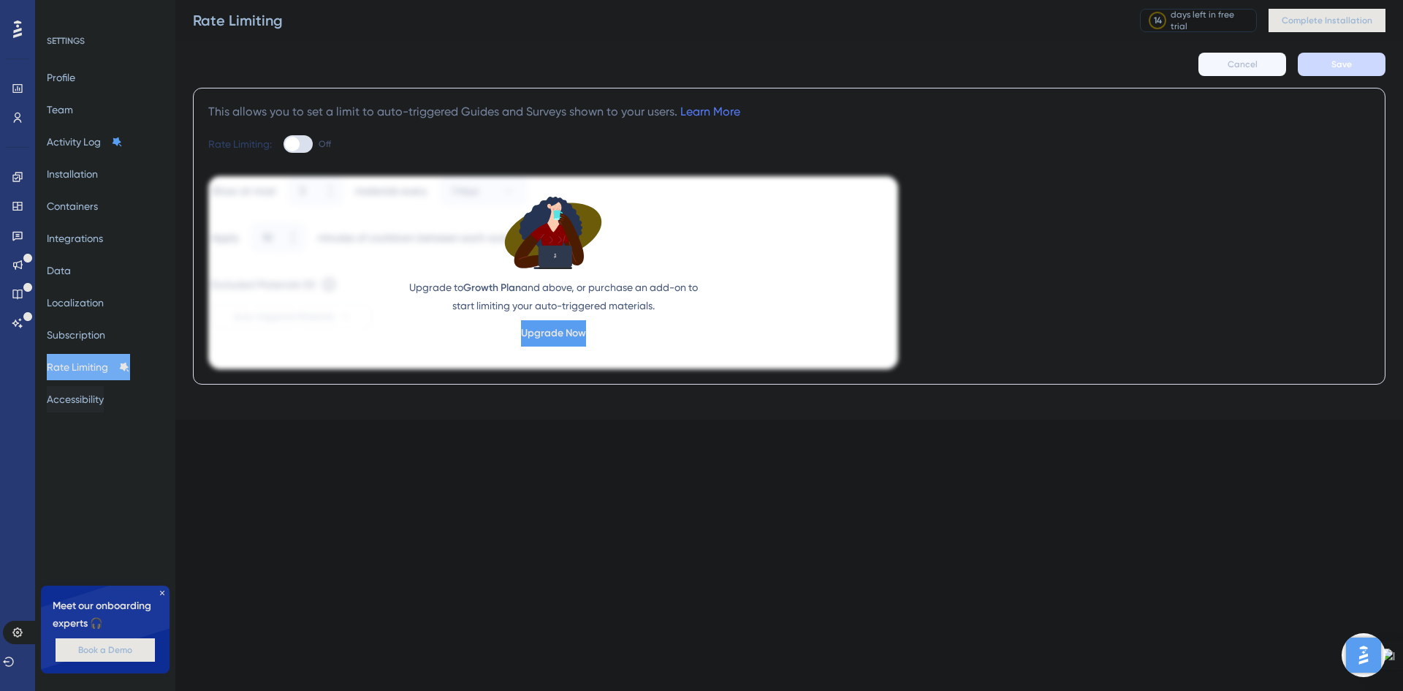
click at [88, 409] on button "Accessibility" at bounding box center [75, 399] width 57 height 26
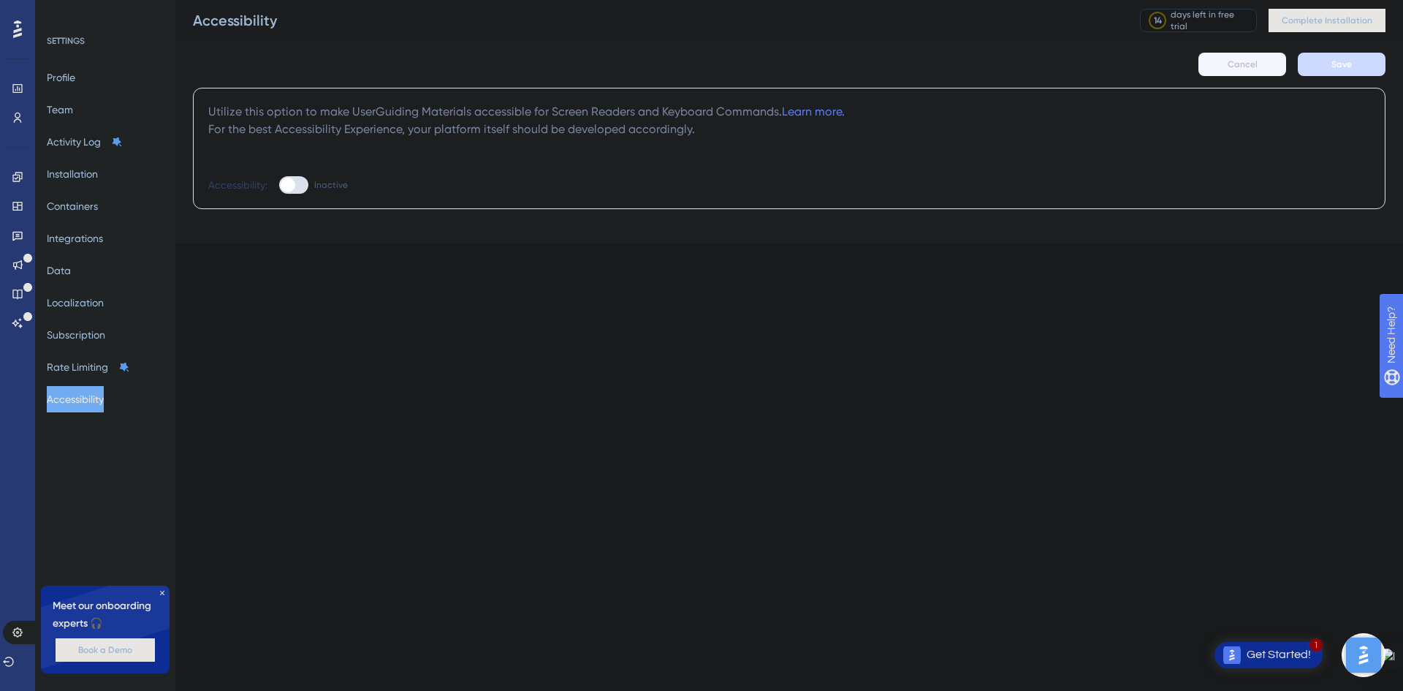
click at [83, 37] on div "SETTINGS" at bounding box center [106, 41] width 118 height 12
click at [75, 80] on button "Profile" at bounding box center [61, 77] width 29 height 26
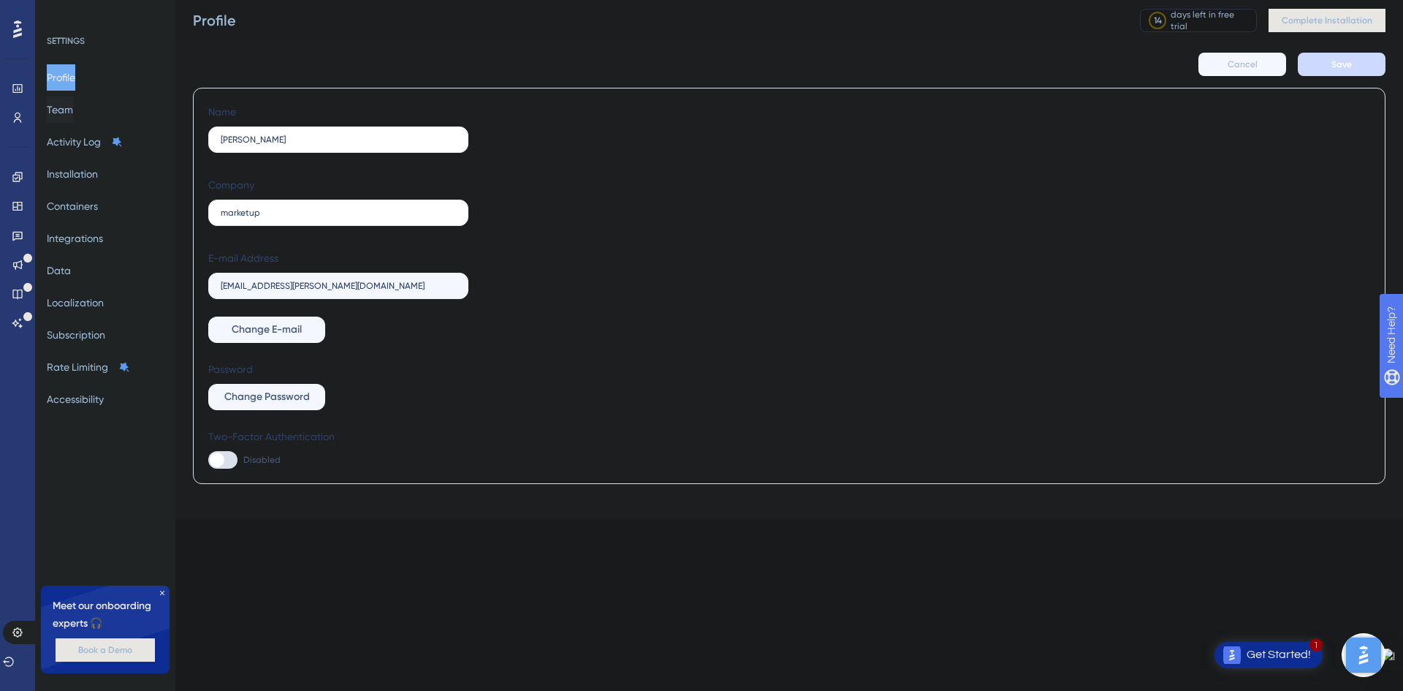
click at [73, 114] on button "Team" at bounding box center [60, 109] width 26 height 26
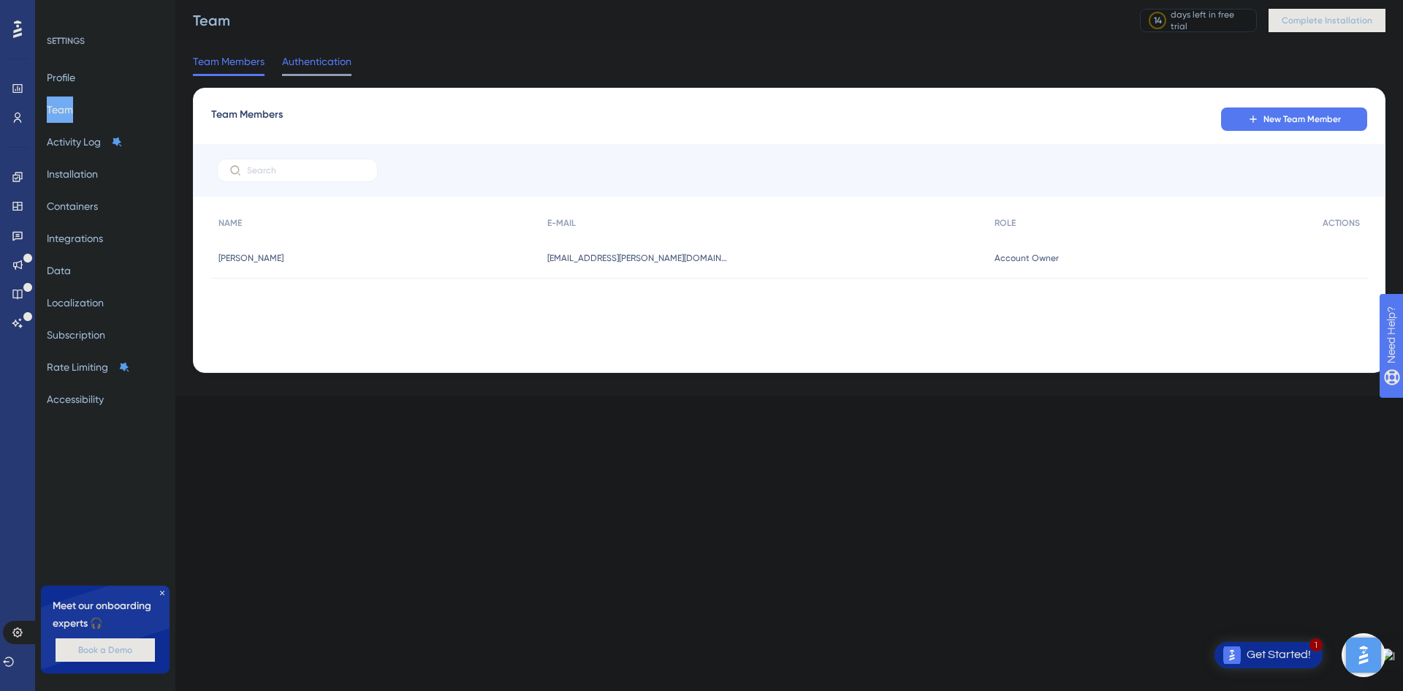
click at [336, 66] on span "Authentication" at bounding box center [316, 62] width 69 height 18
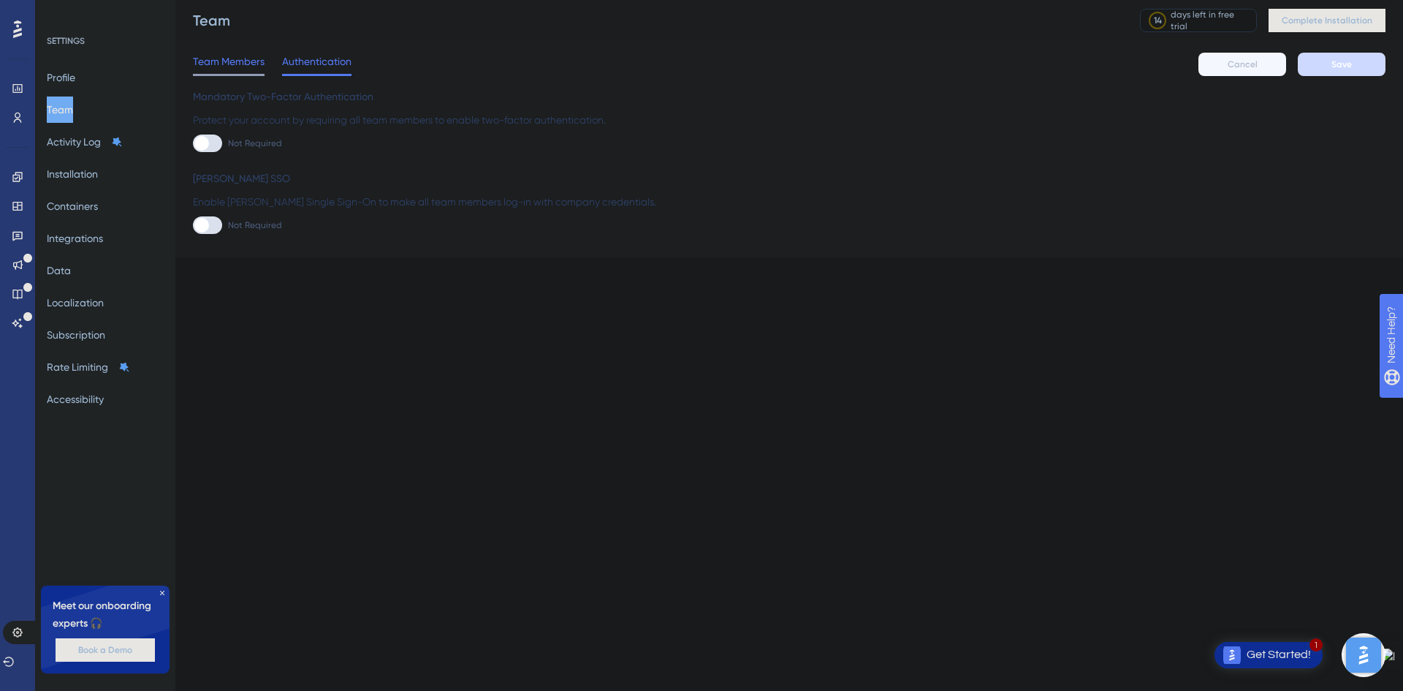
click at [221, 60] on span "Team Members" at bounding box center [229, 62] width 72 height 18
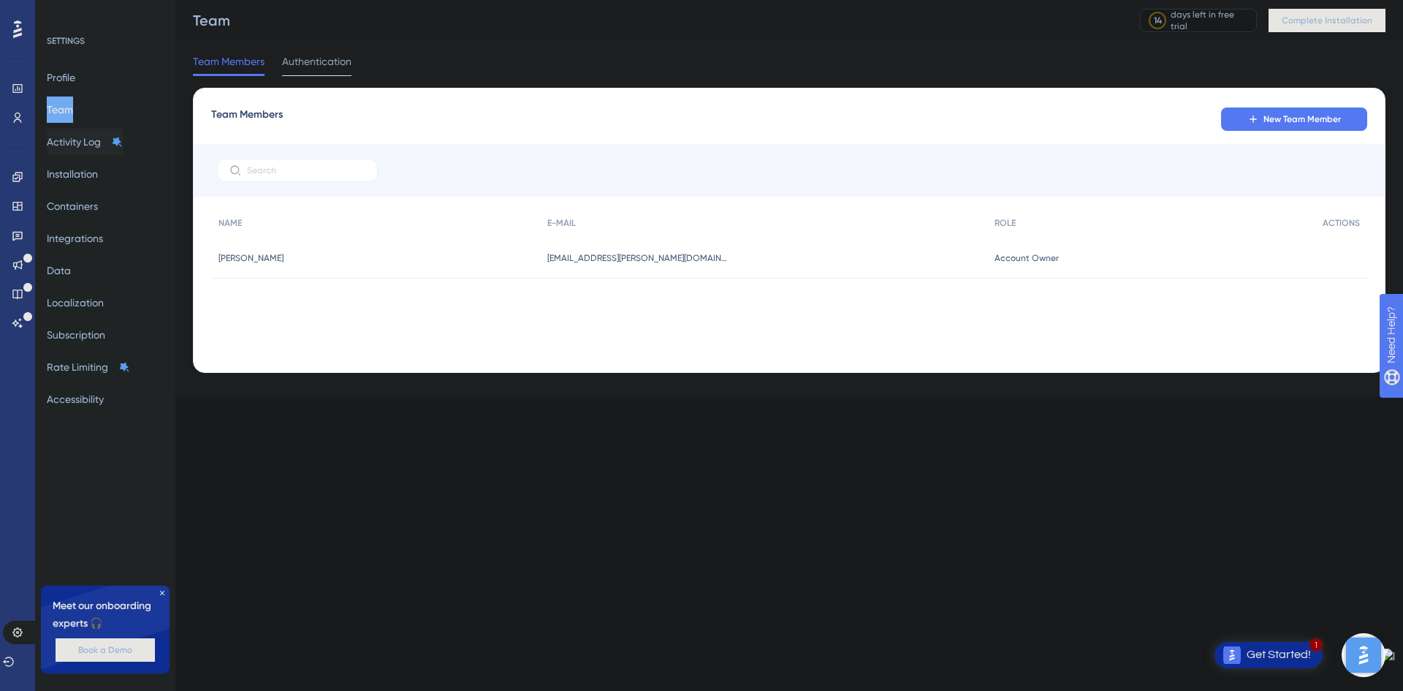
click at [87, 147] on button "Activity Log" at bounding box center [85, 142] width 76 height 26
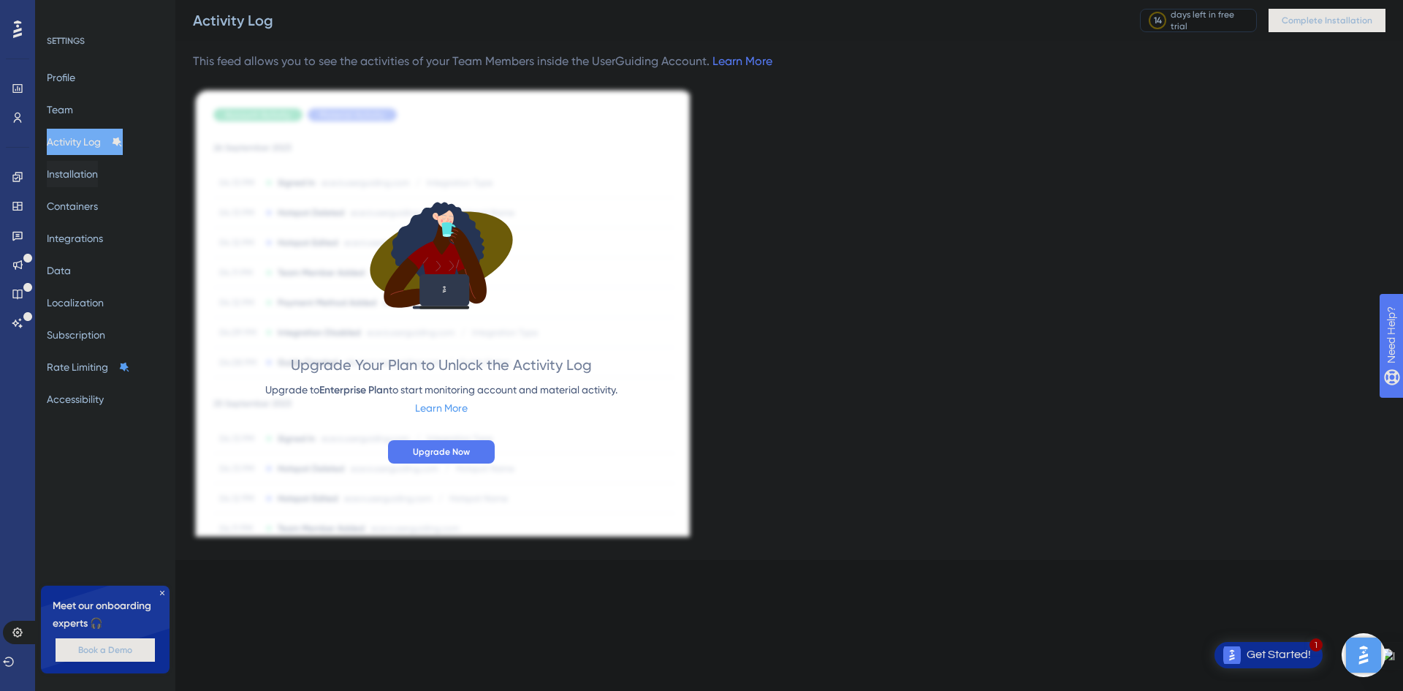
click at [96, 171] on button "Installation" at bounding box center [72, 174] width 51 height 26
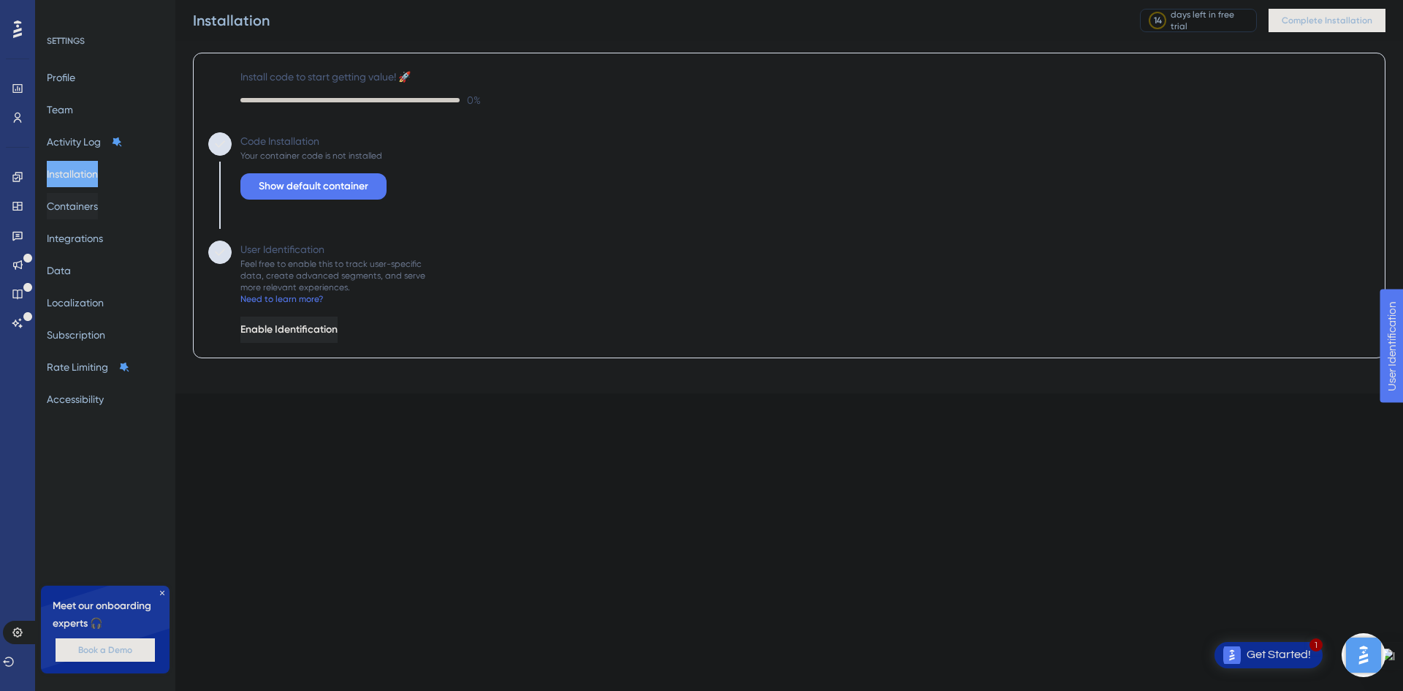
click at [85, 202] on button "Containers" at bounding box center [72, 206] width 51 height 26
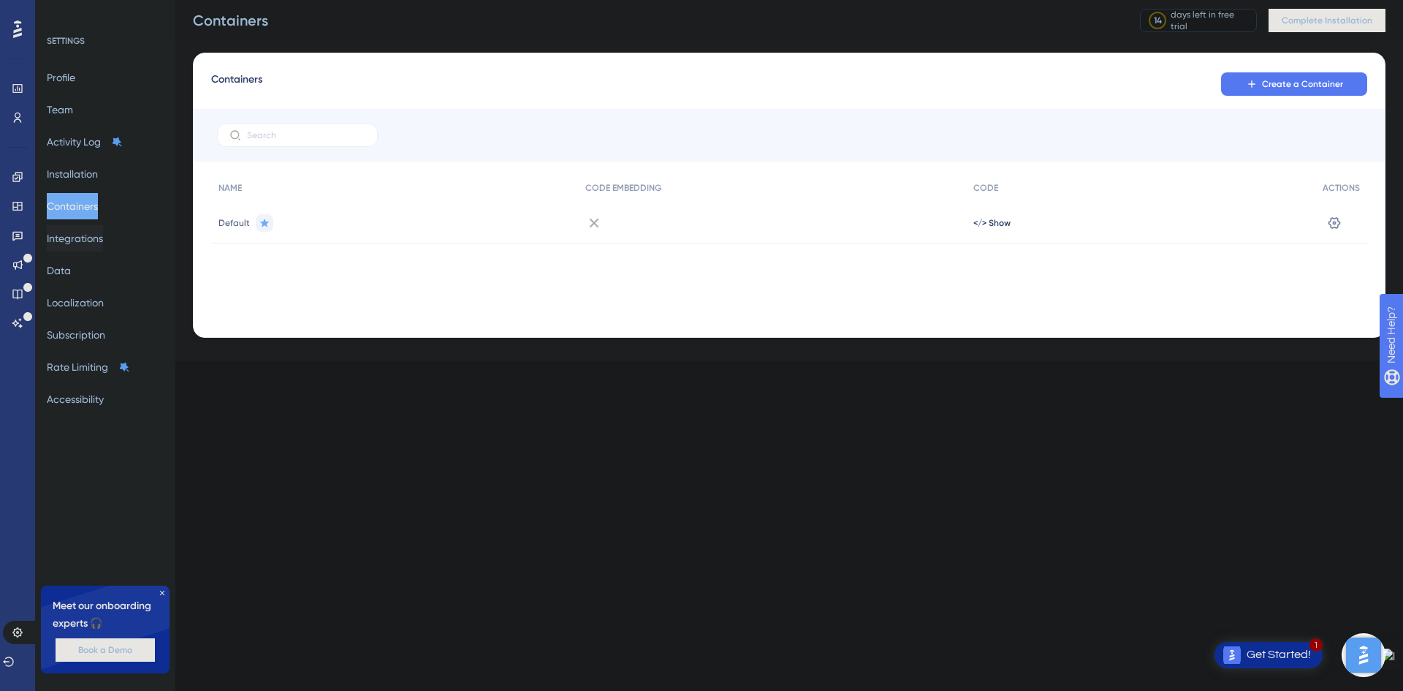
click at [103, 244] on button "Integrations" at bounding box center [75, 238] width 56 height 26
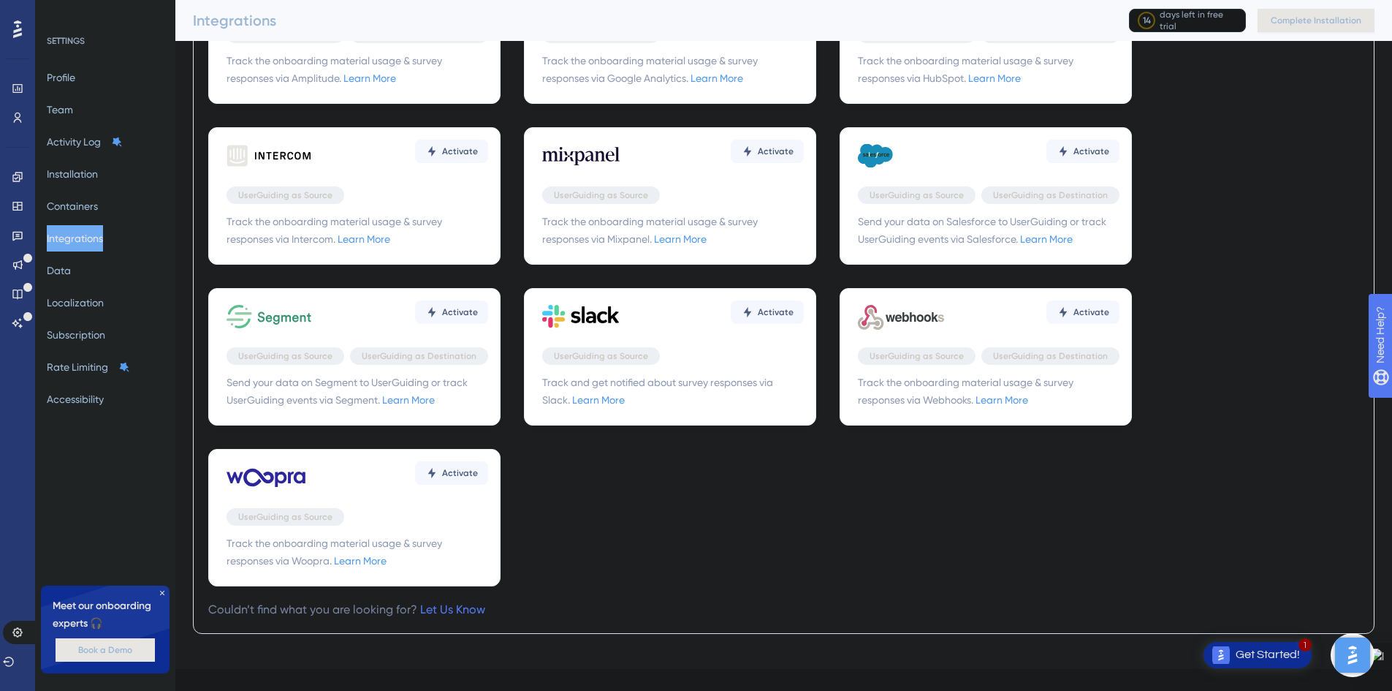
scroll to position [146, 0]
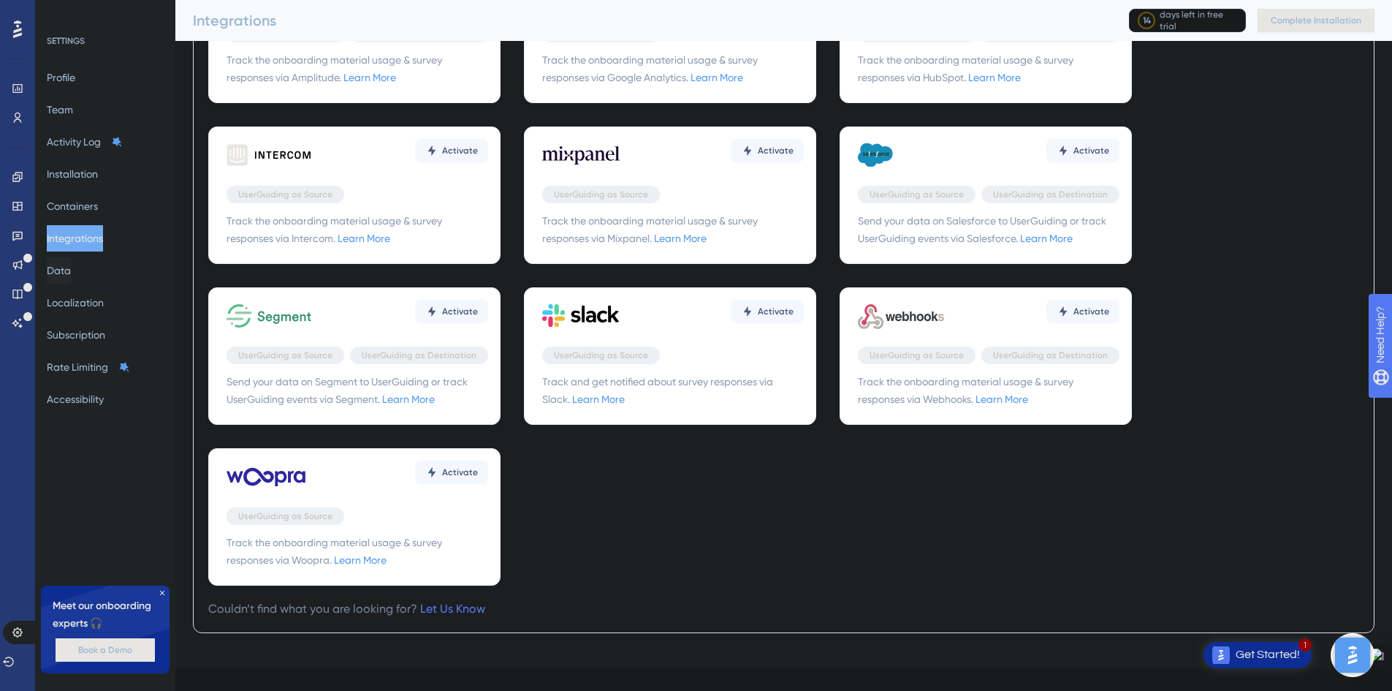
click at [70, 273] on button "Data" at bounding box center [59, 270] width 24 height 26
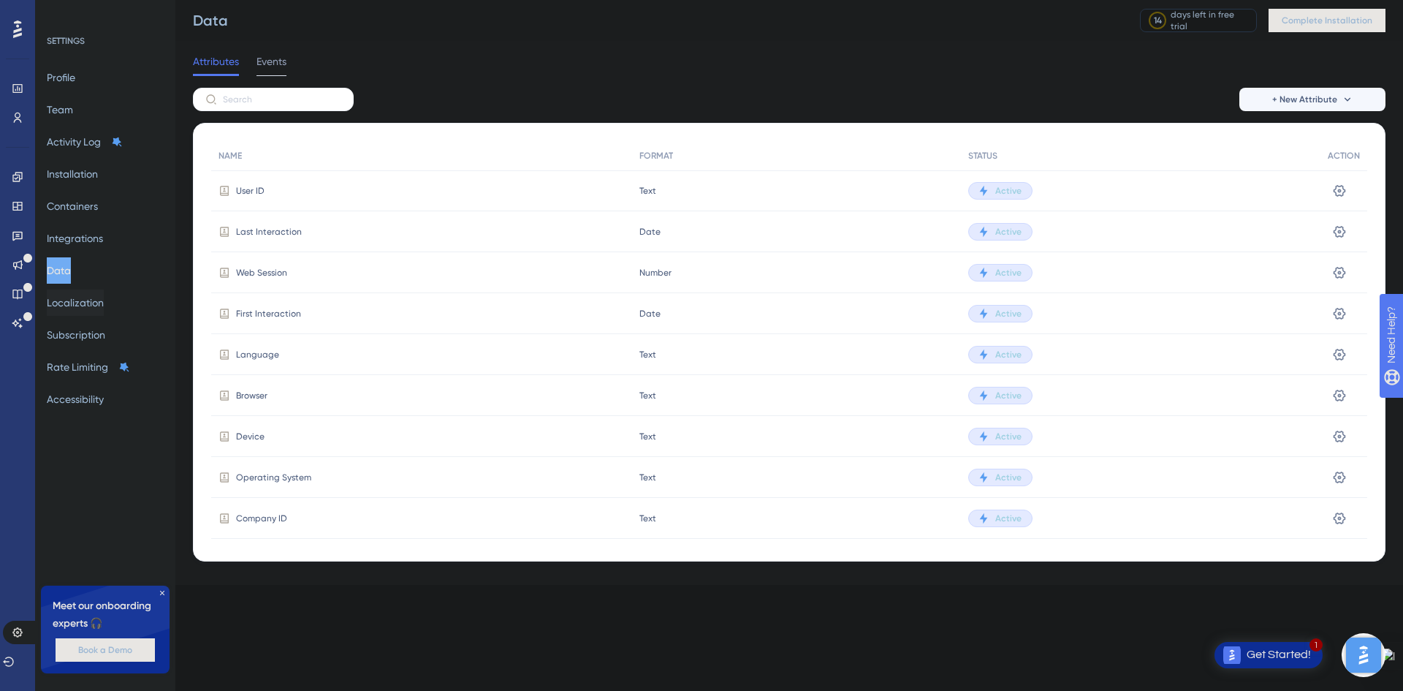
click at [77, 304] on button "Localization" at bounding box center [75, 302] width 57 height 26
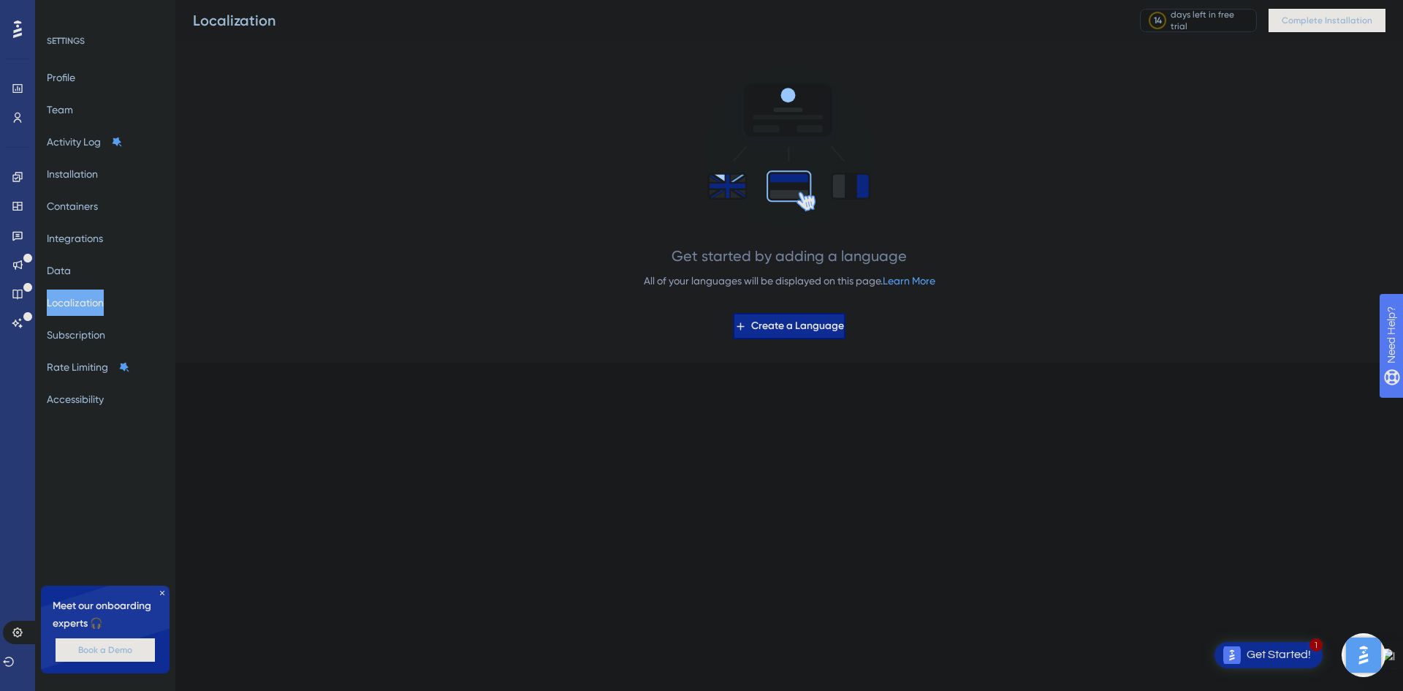
click at [816, 329] on span "Create a Language" at bounding box center [797, 326] width 93 height 18
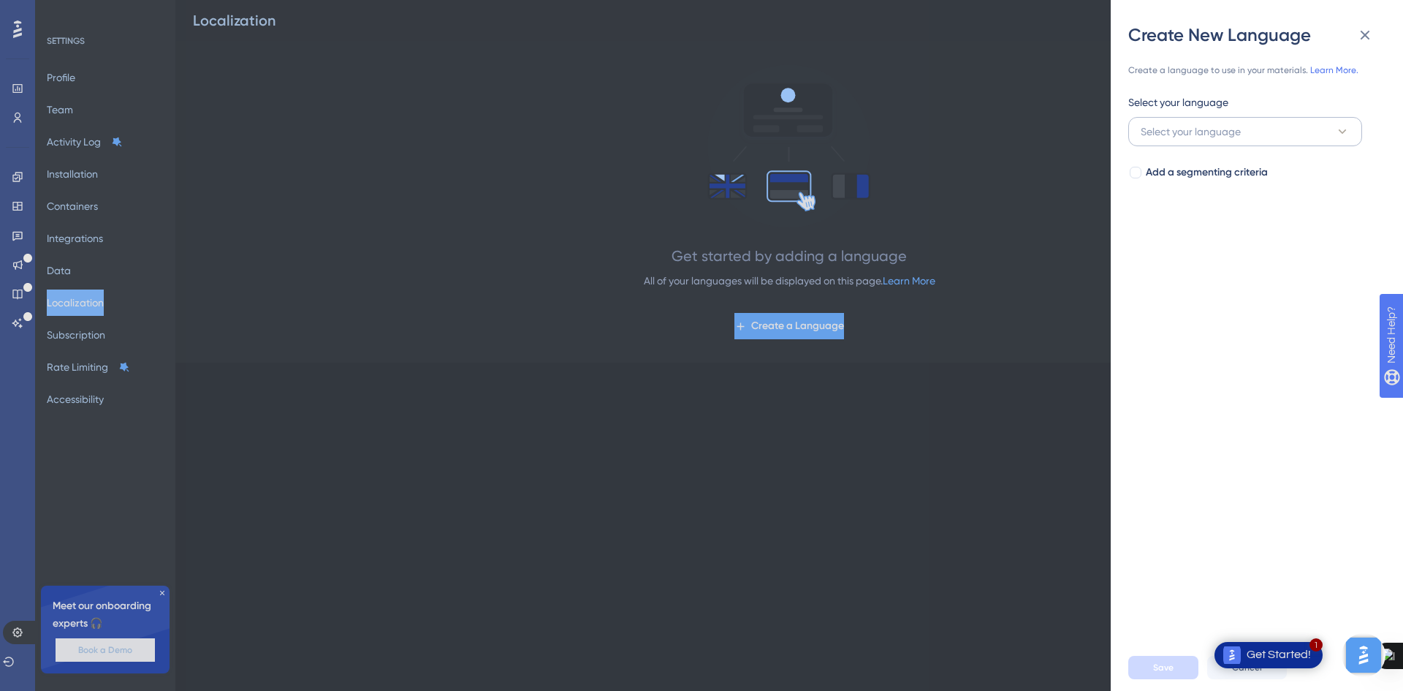
click at [1219, 116] on div "Select your language" at bounding box center [1245, 105] width 234 height 23
click at [1227, 132] on span "Select your language" at bounding box center [1191, 132] width 100 height 18
type input "port"
click at [1208, 221] on div "Portuguese Portuguese" at bounding box center [1245, 220] width 191 height 29
click at [1169, 672] on span "Save" at bounding box center [1163, 667] width 20 height 12
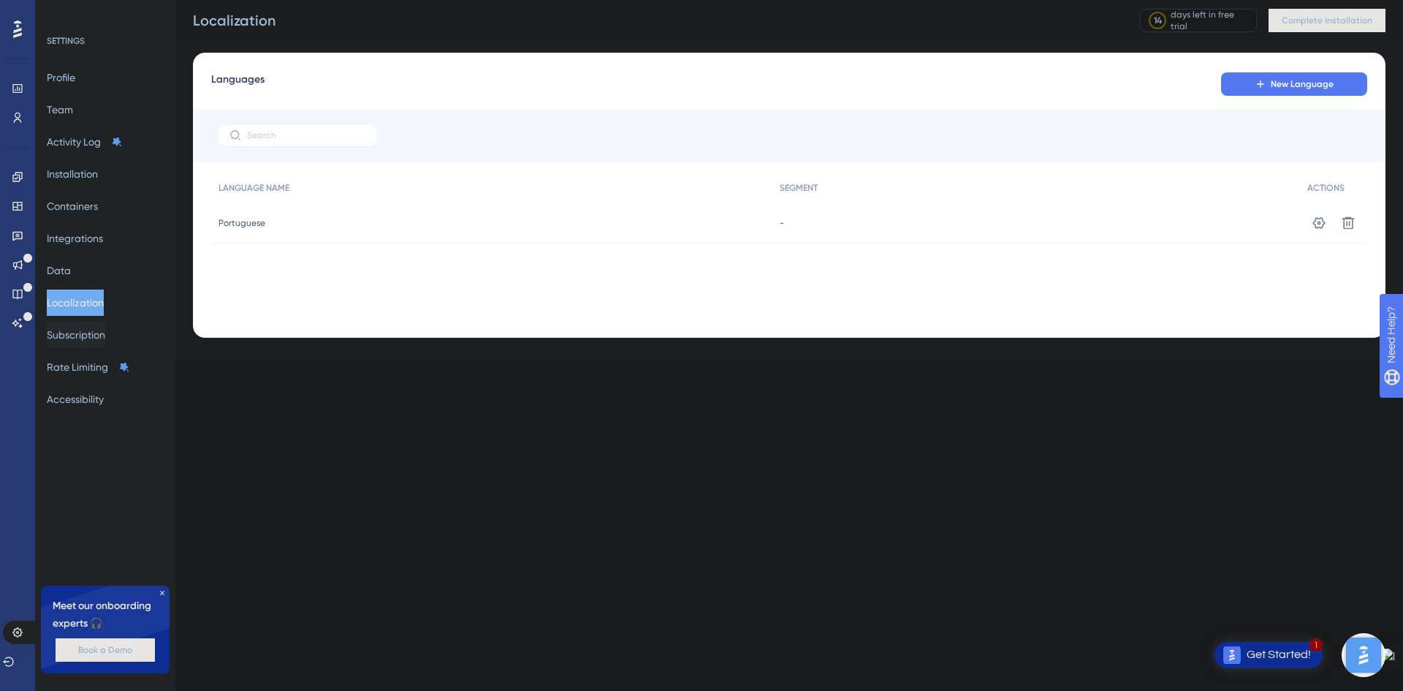
click at [103, 332] on button "Subscription" at bounding box center [76, 335] width 58 height 26
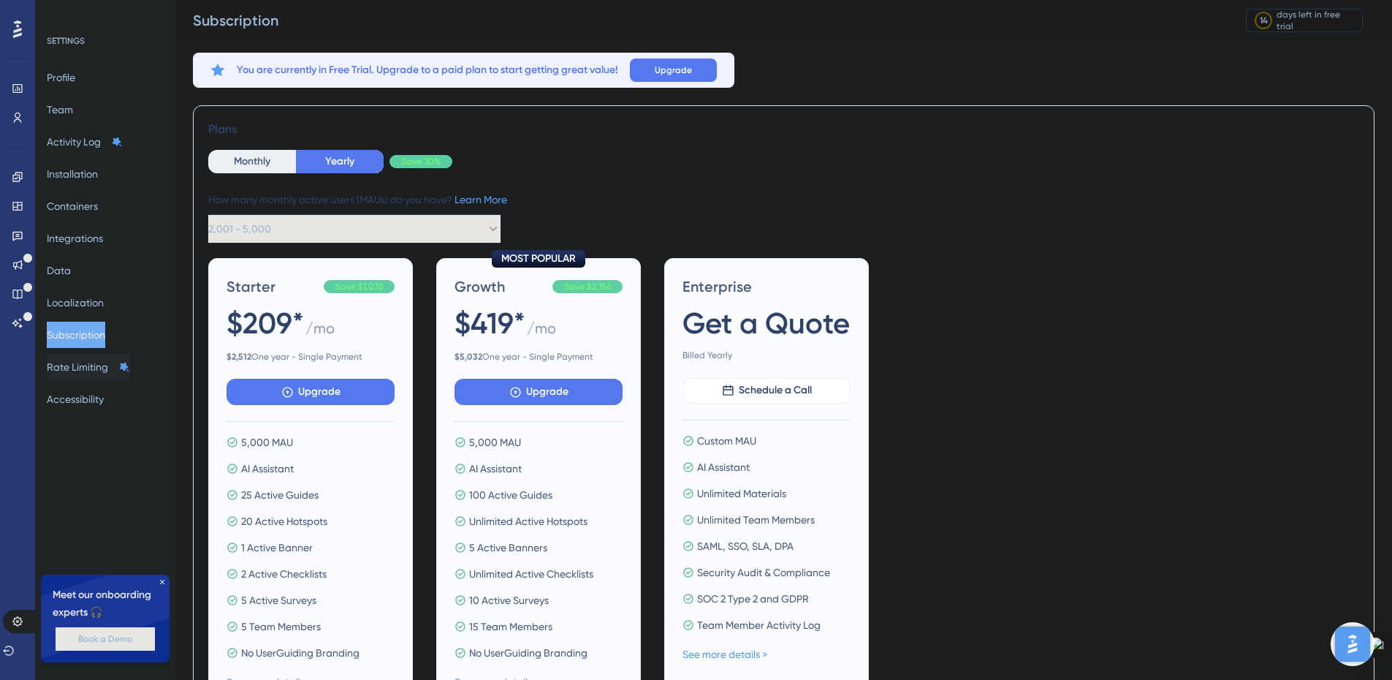
click at [101, 365] on button "Rate Limiting" at bounding box center [88, 367] width 83 height 26
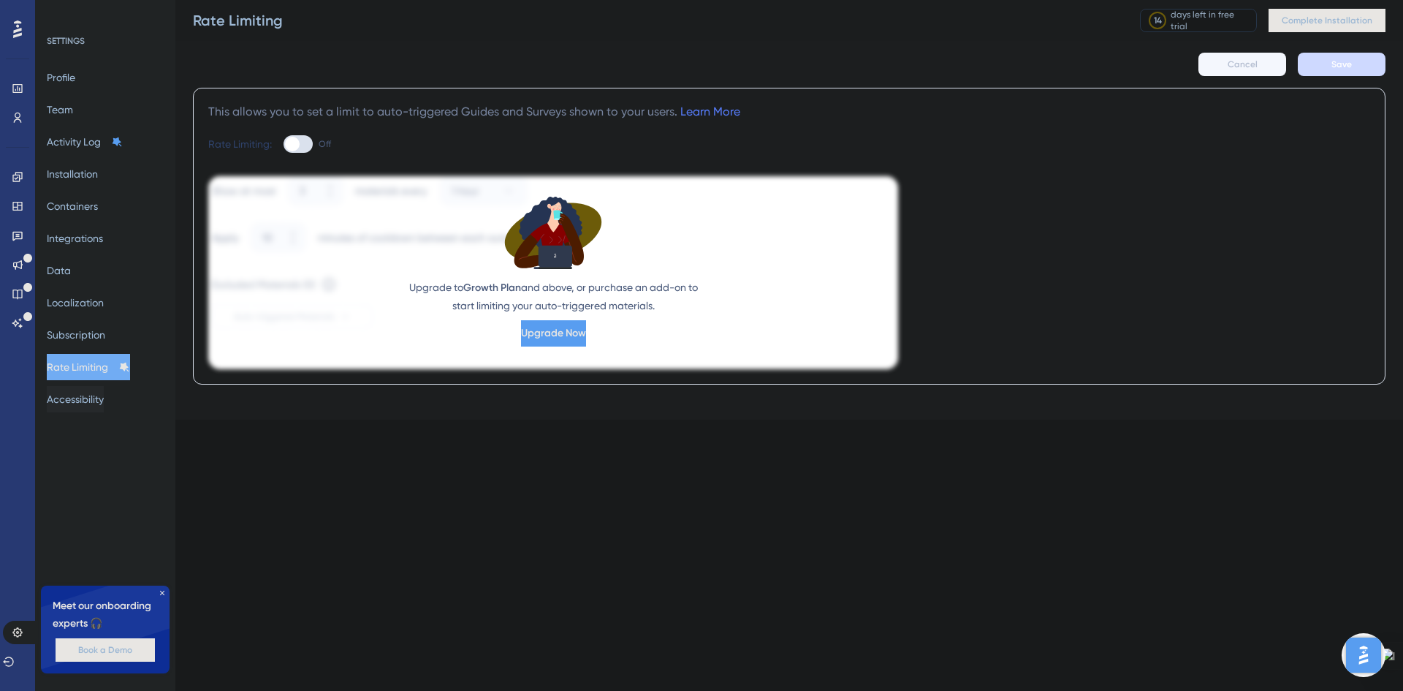
click at [86, 401] on button "Accessibility" at bounding box center [75, 399] width 57 height 26
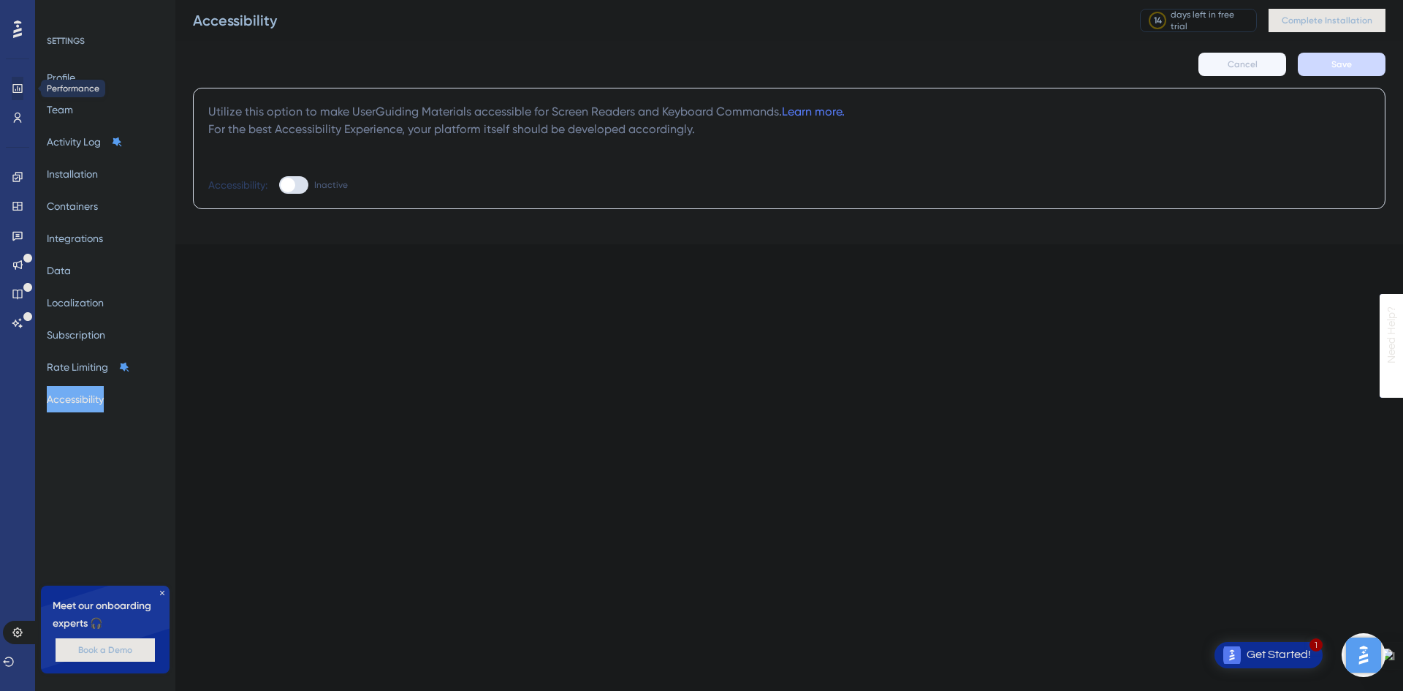
click at [15, 87] on icon at bounding box center [18, 89] width 12 height 12
